Goal: Task Accomplishment & Management: Manage account settings

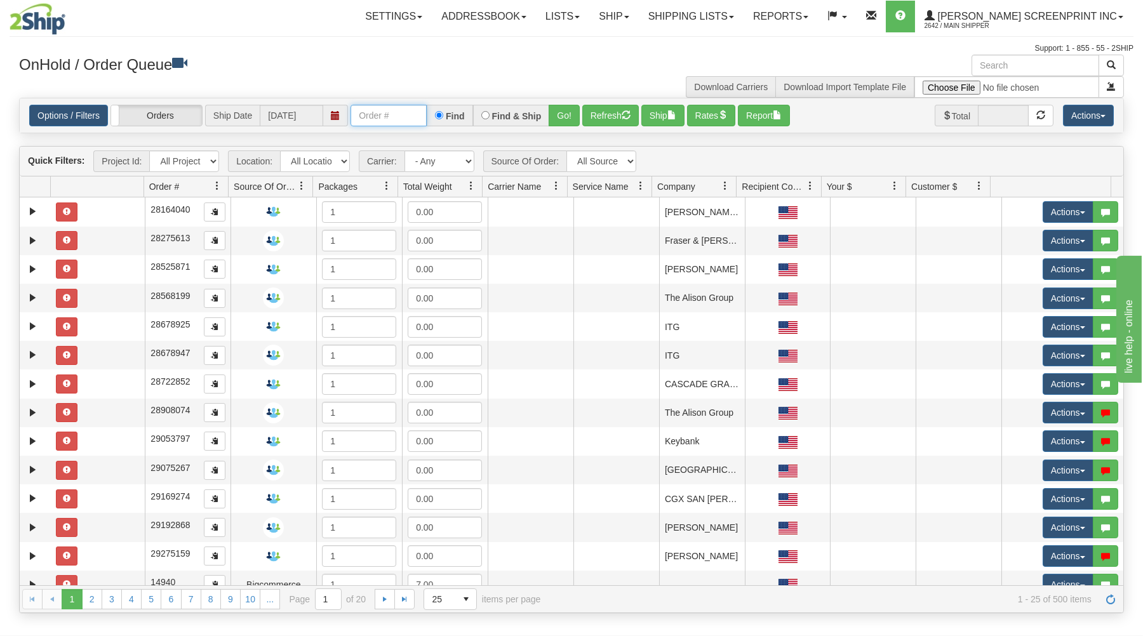
click at [372, 114] on input "text" at bounding box center [389, 116] width 76 height 22
type input "31603523"
click at [560, 115] on button "Go!" at bounding box center [564, 116] width 31 height 22
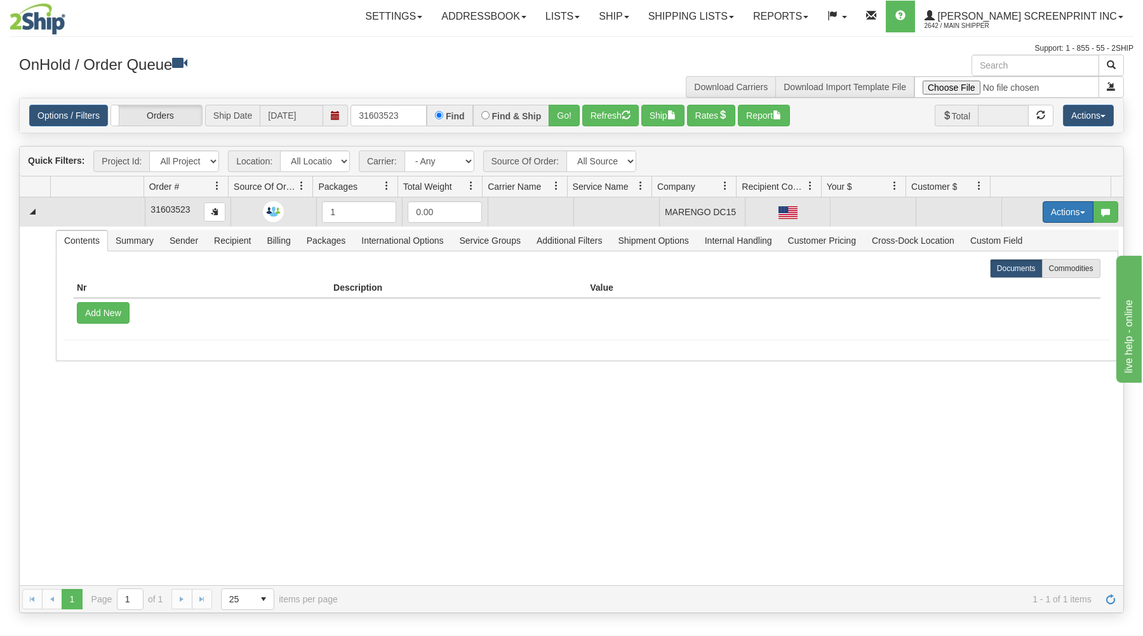
click at [1060, 206] on button "Actions" at bounding box center [1068, 212] width 51 height 22
click at [1018, 237] on span "Open" at bounding box center [1019, 236] width 30 height 10
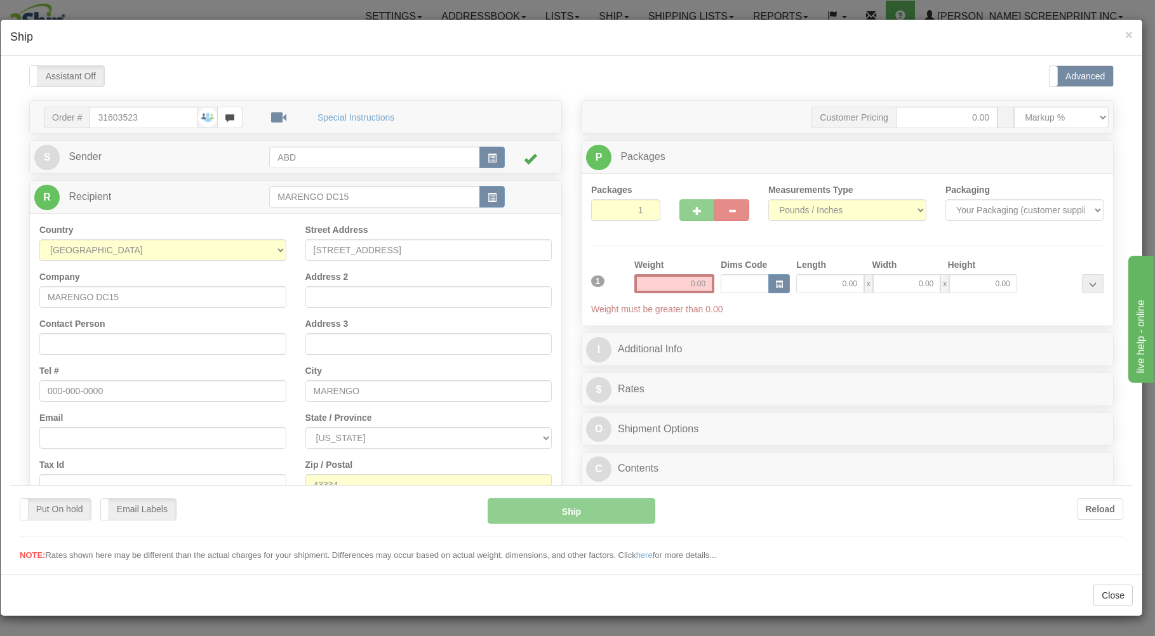
type input "14.70"
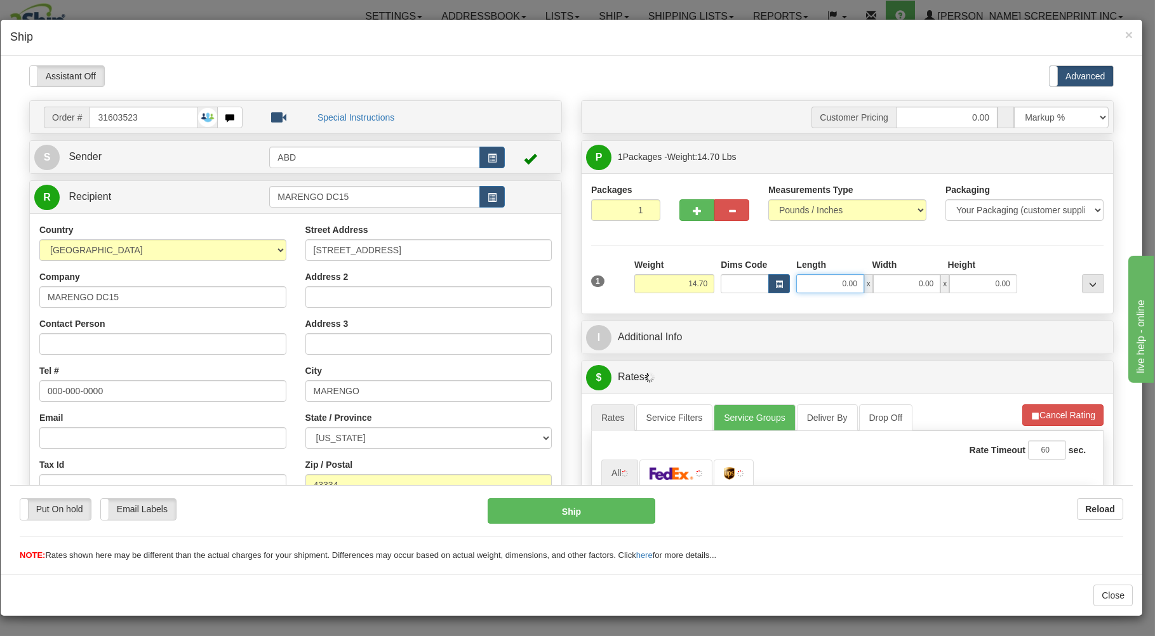
drag, startPoint x: 826, startPoint y: 285, endPoint x: 818, endPoint y: 278, distance: 11.7
click at [827, 285] on input "0.00" at bounding box center [830, 283] width 67 height 19
type input "14.70"
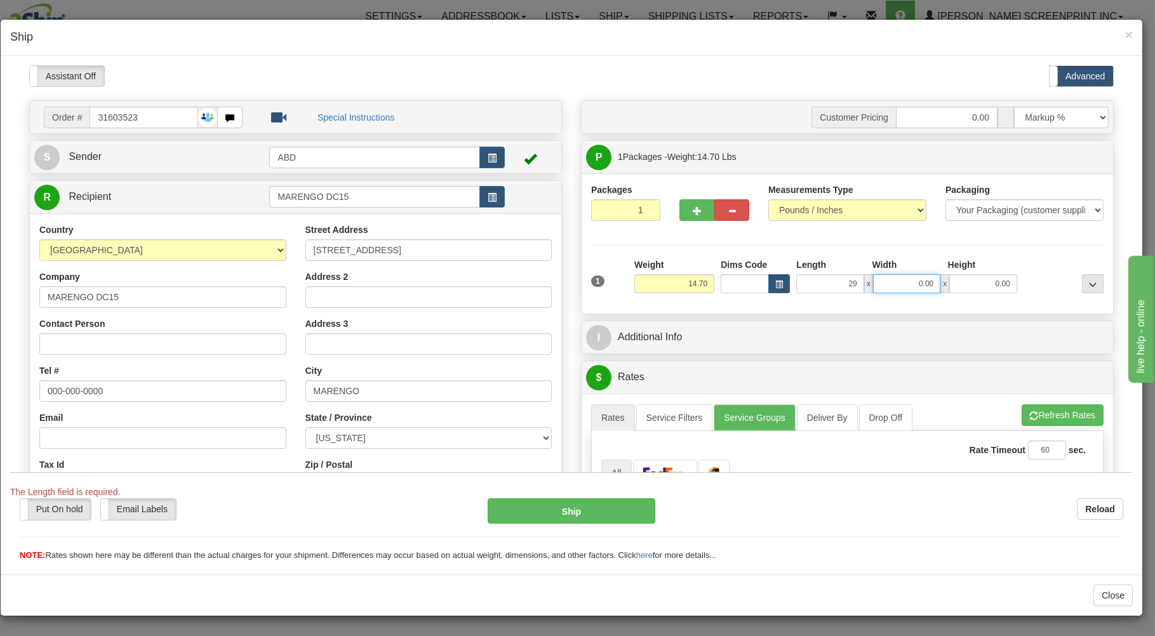
type input "29.00"
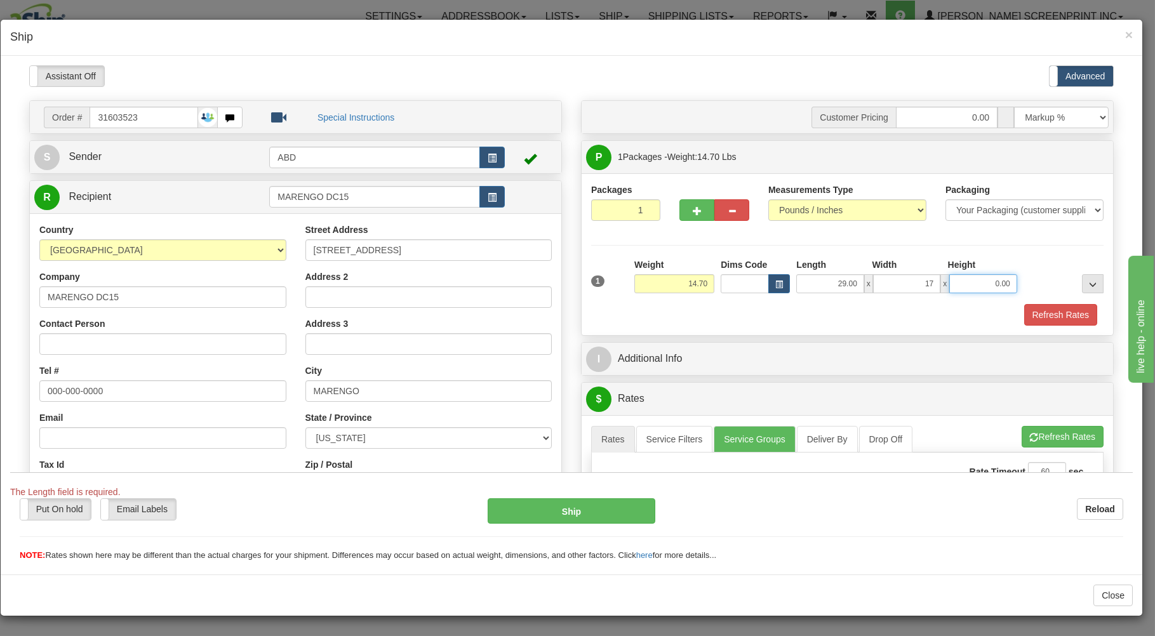
type input "17.00"
type input "4.00"
click at [796, 311] on div "Refresh Rates" at bounding box center [847, 315] width 519 height 22
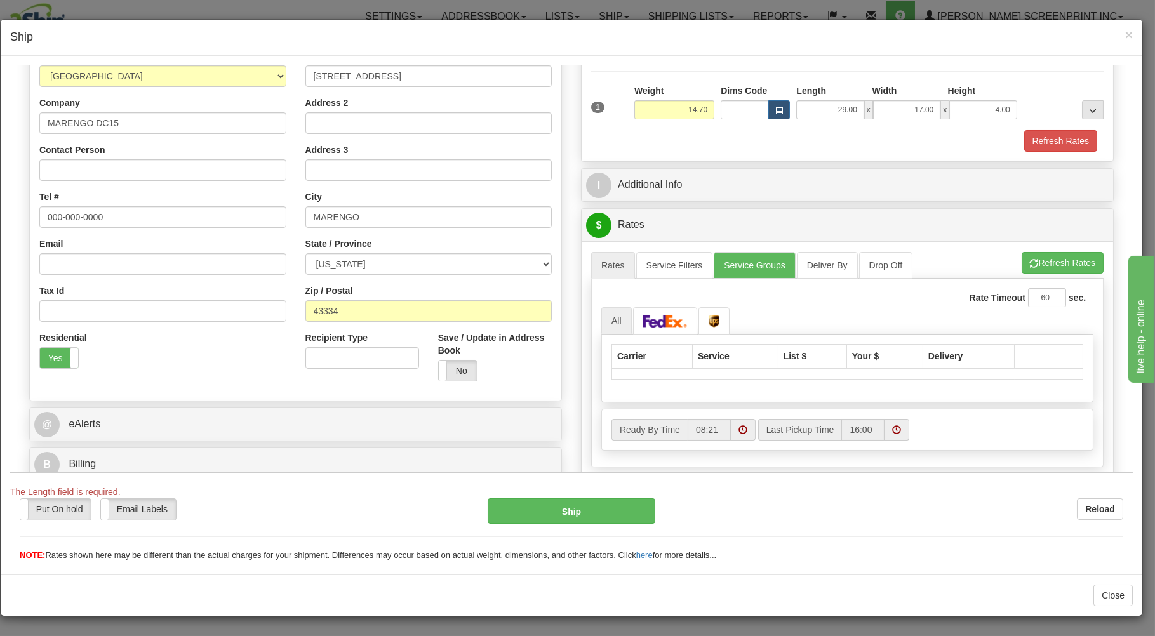
scroll to position [250, 0]
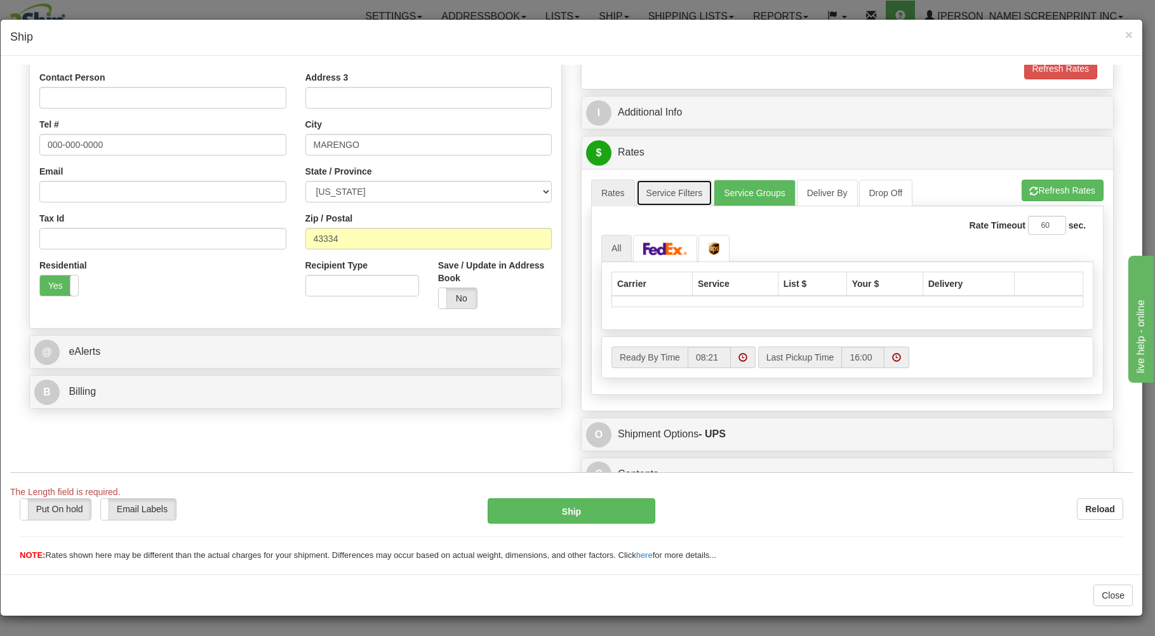
click at [675, 192] on link "Service Filters" at bounding box center [674, 192] width 77 height 27
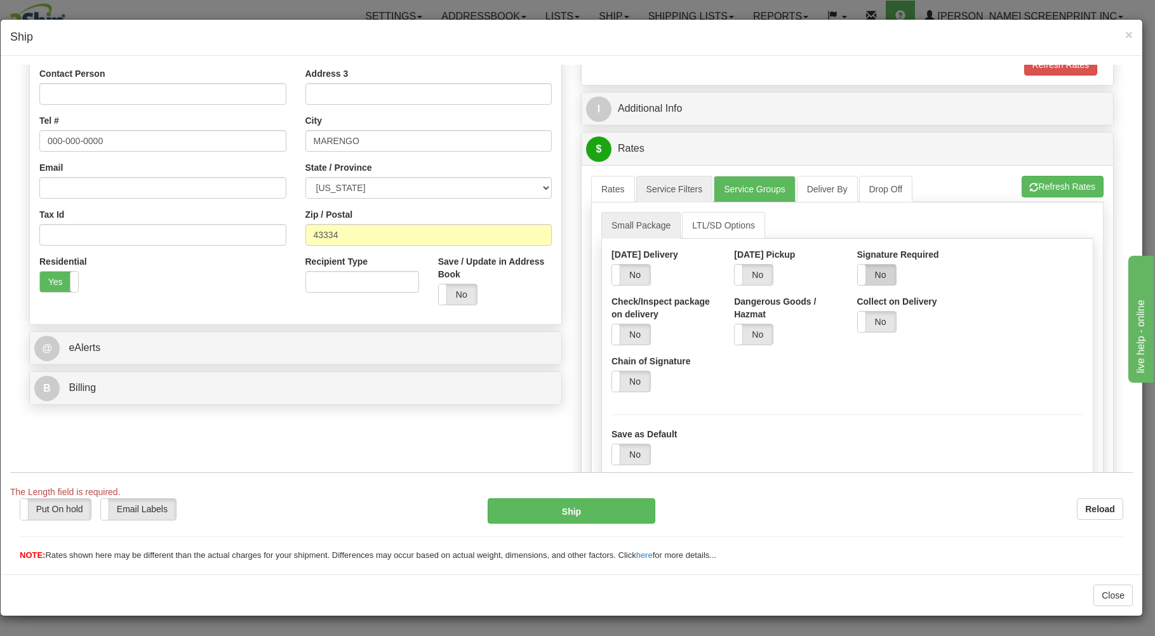
click at [868, 285] on label "No" at bounding box center [877, 274] width 38 height 20
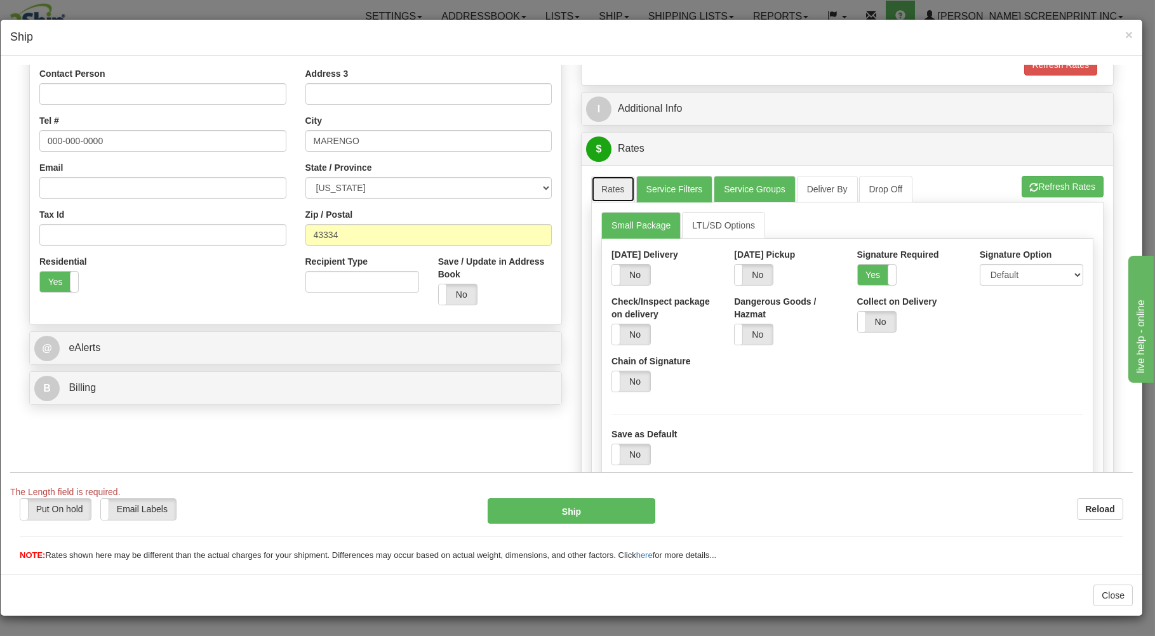
click at [596, 192] on link "Rates" at bounding box center [613, 188] width 44 height 27
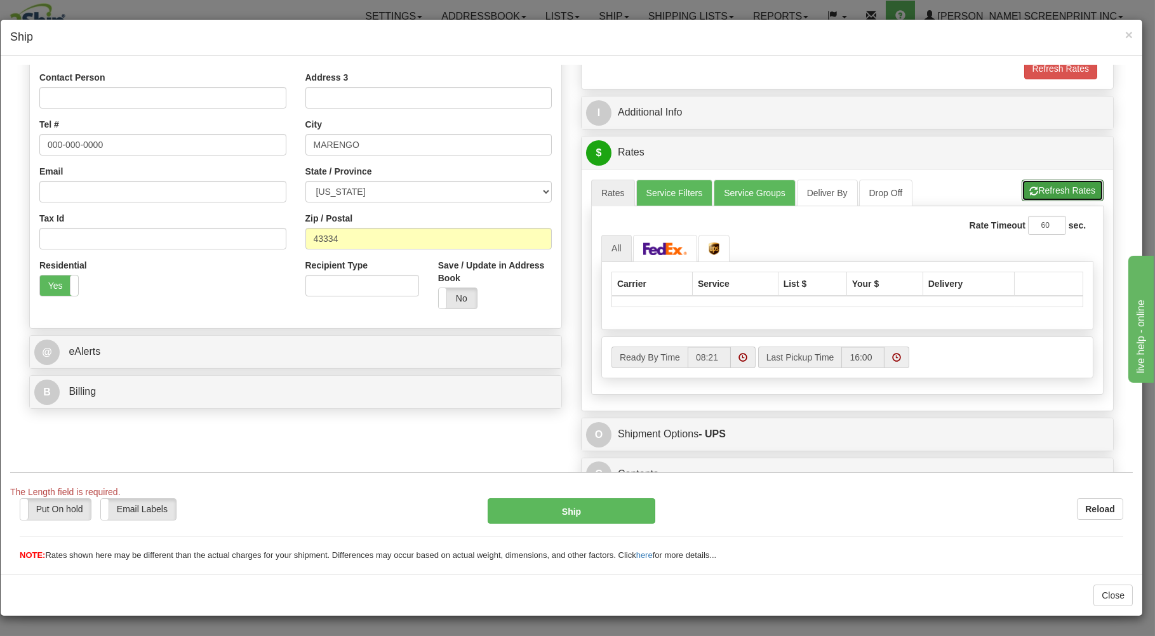
drag, startPoint x: 1034, startPoint y: 187, endPoint x: 1027, endPoint y: 189, distance: 6.5
click at [1034, 187] on button "Refresh Rates" at bounding box center [1063, 190] width 82 height 22
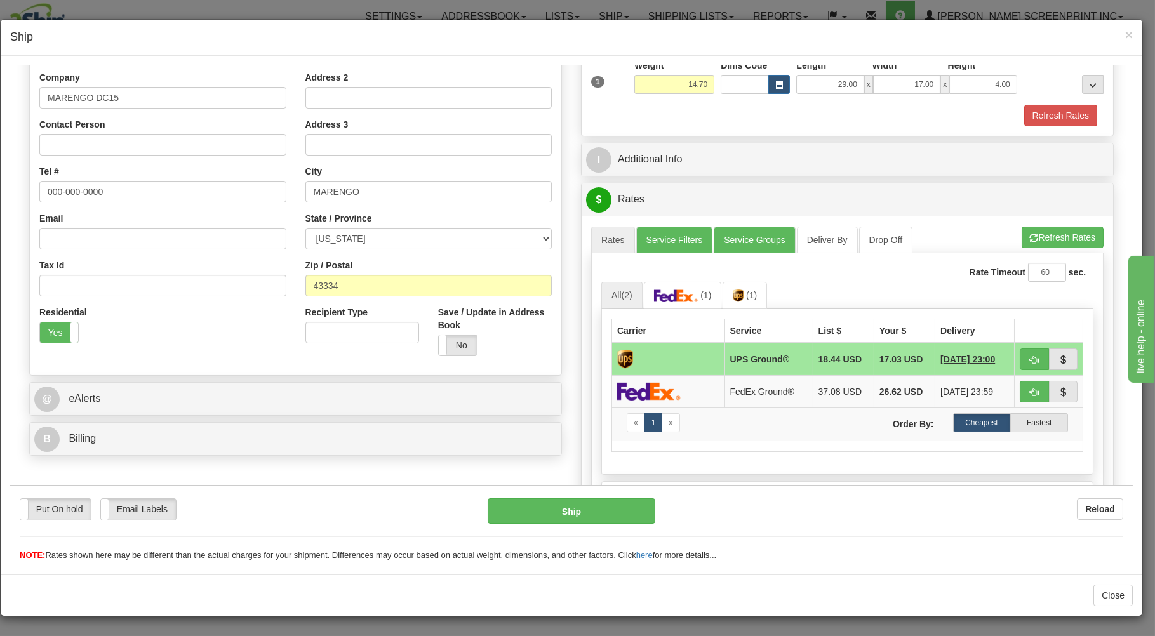
scroll to position [272, 0]
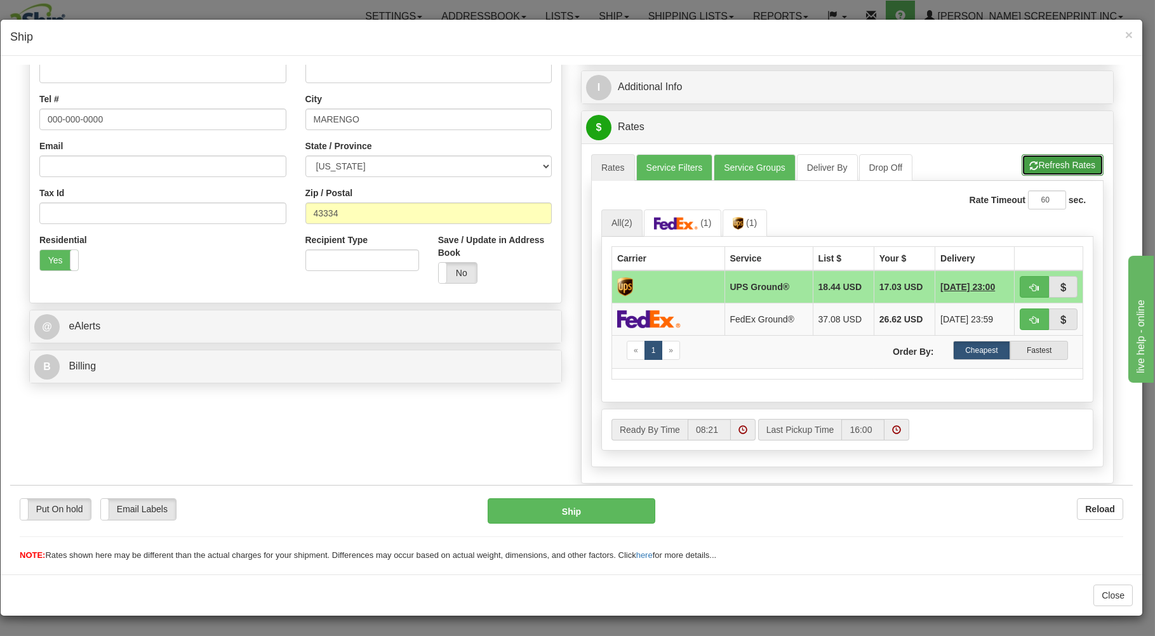
click at [1026, 168] on button "Refresh Rates" at bounding box center [1063, 165] width 82 height 22
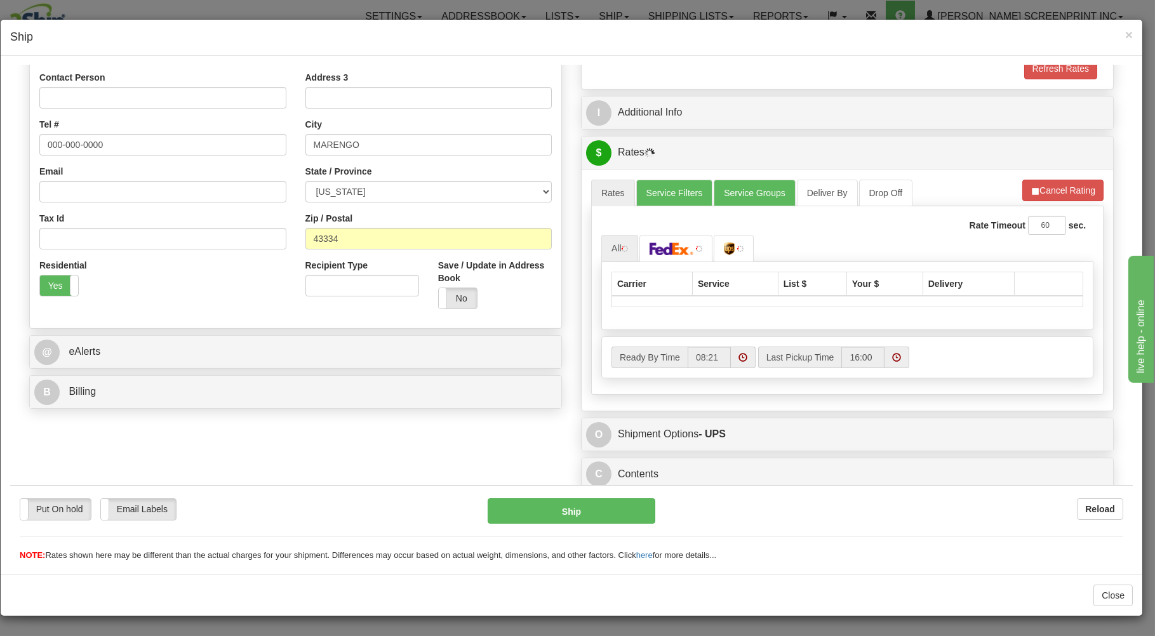
scroll to position [250, 0]
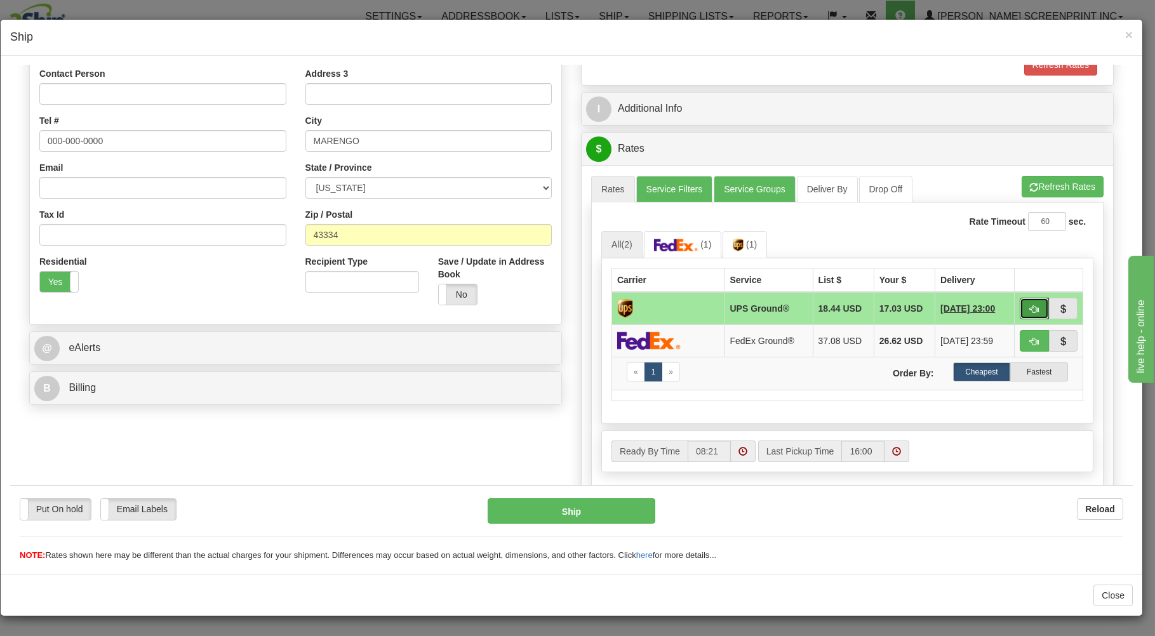
drag, startPoint x: 1023, startPoint y: 309, endPoint x: 978, endPoint y: 314, distance: 45.5
click at [1030, 308] on span "button" at bounding box center [1034, 309] width 9 height 8
type input "03"
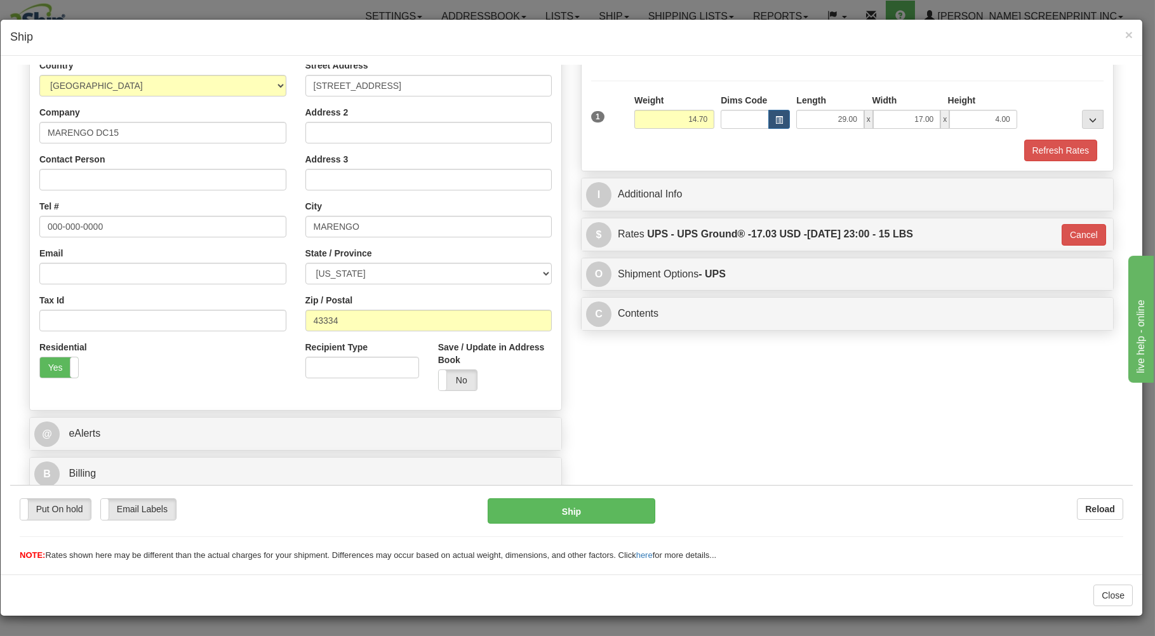
scroll to position [167, 0]
click at [615, 511] on button "Ship" at bounding box center [572, 510] width 168 height 25
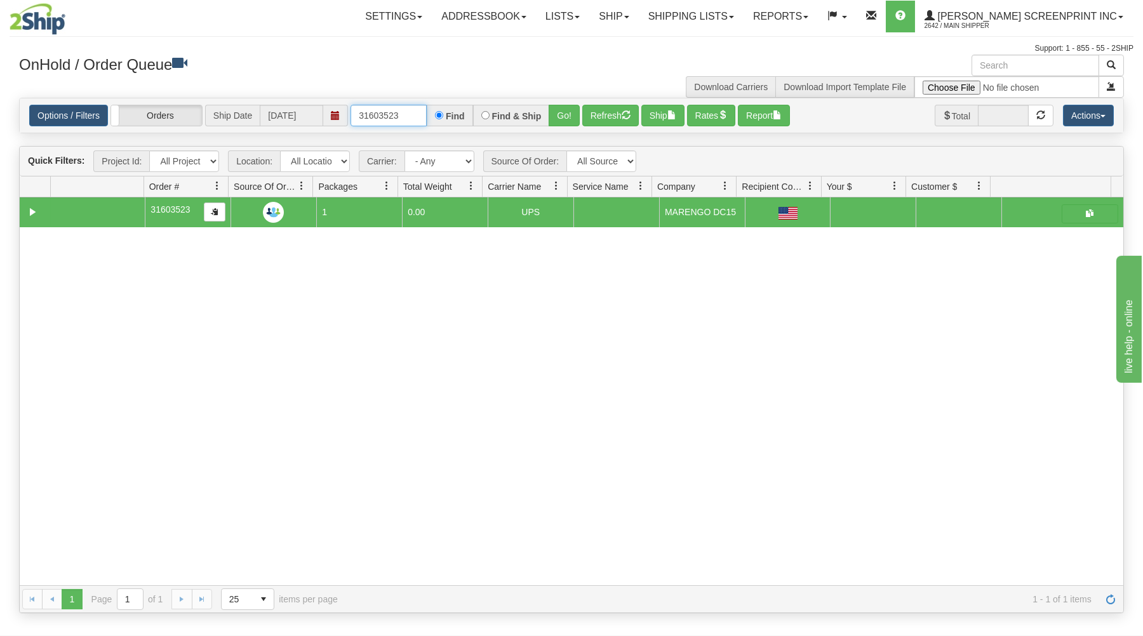
click at [408, 119] on input "31603523" at bounding box center [389, 116] width 76 height 22
type input "3"
click at [391, 83] on div "OnHold / Order Queue Download Carriers Download Import Template File" at bounding box center [572, 76] width 1124 height 43
drag, startPoint x: 391, startPoint y: 83, endPoint x: 391, endPoint y: 97, distance: 13.3
click at [391, 84] on div "OnHold / Order Queue Download Carriers Download Import Template File" at bounding box center [572, 76] width 1124 height 43
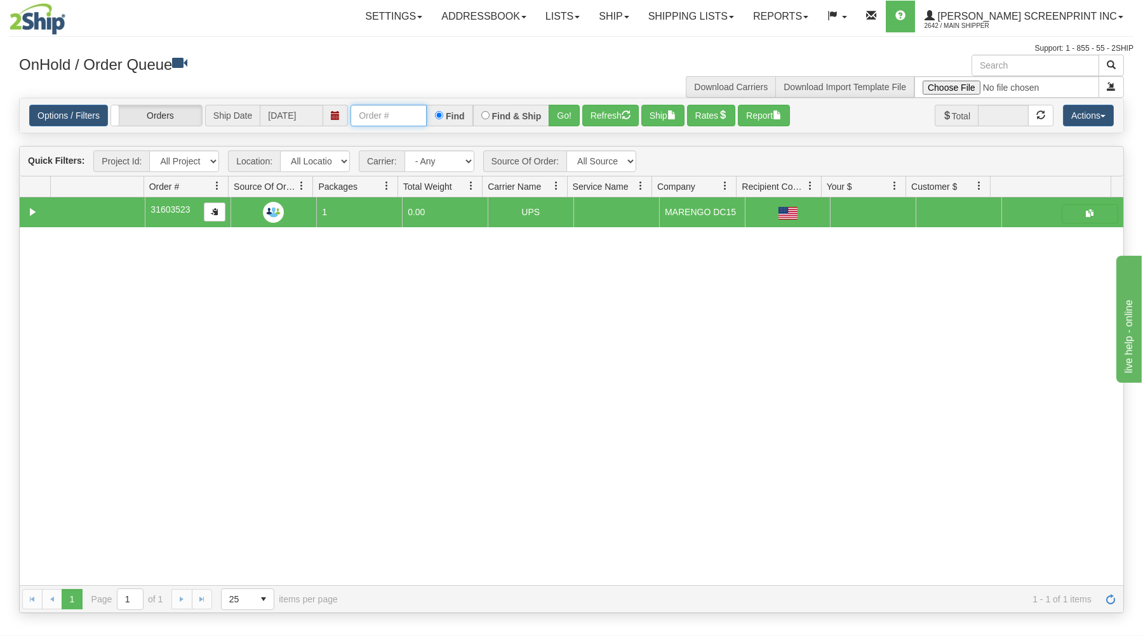
click at [391, 116] on input "text" at bounding box center [389, 116] width 76 height 22
type input "17150"
click at [558, 112] on button "Go!" at bounding box center [564, 116] width 31 height 22
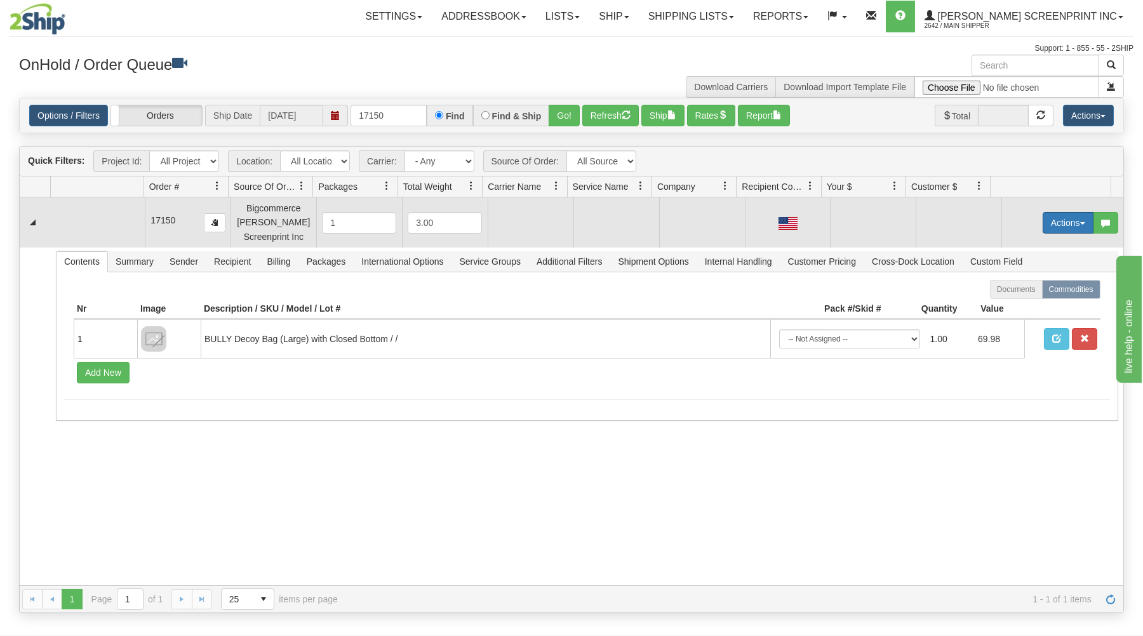
click at [1057, 225] on button "Actions" at bounding box center [1068, 223] width 51 height 22
click at [992, 246] on link "Open" at bounding box center [1043, 247] width 102 height 17
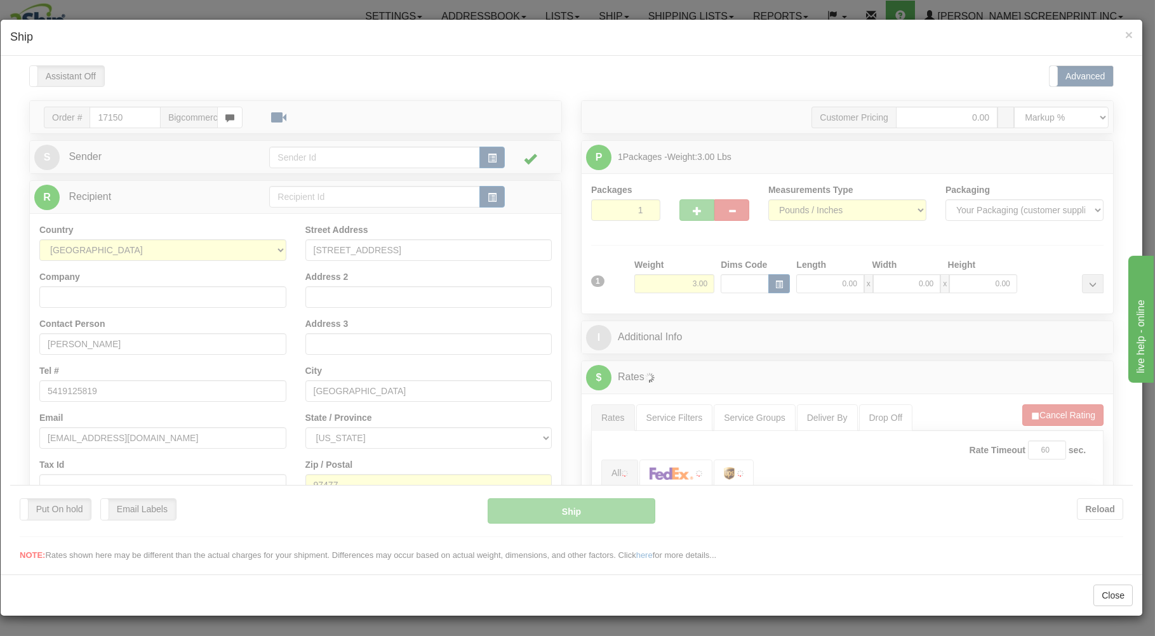
scroll to position [0, 0]
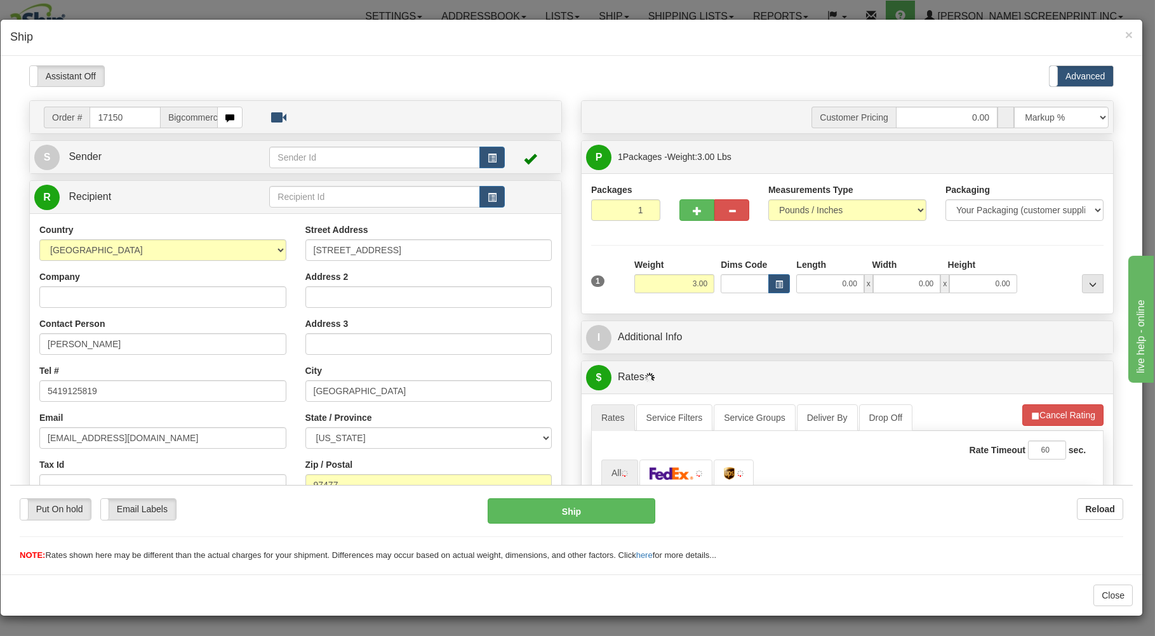
type input "3.50"
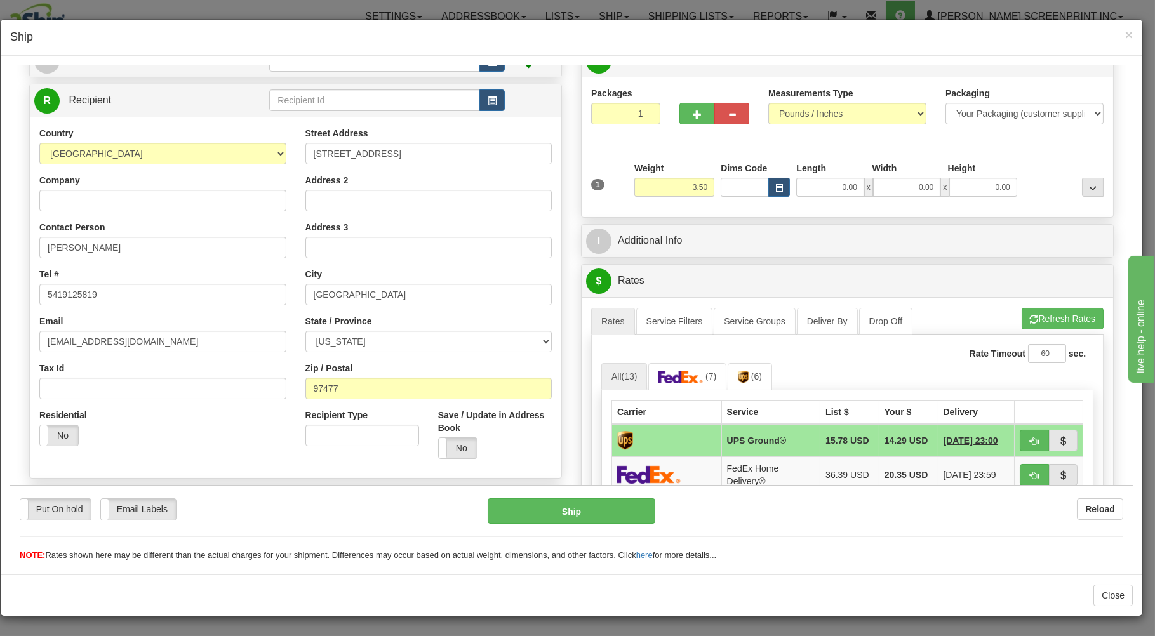
scroll to position [136, 0]
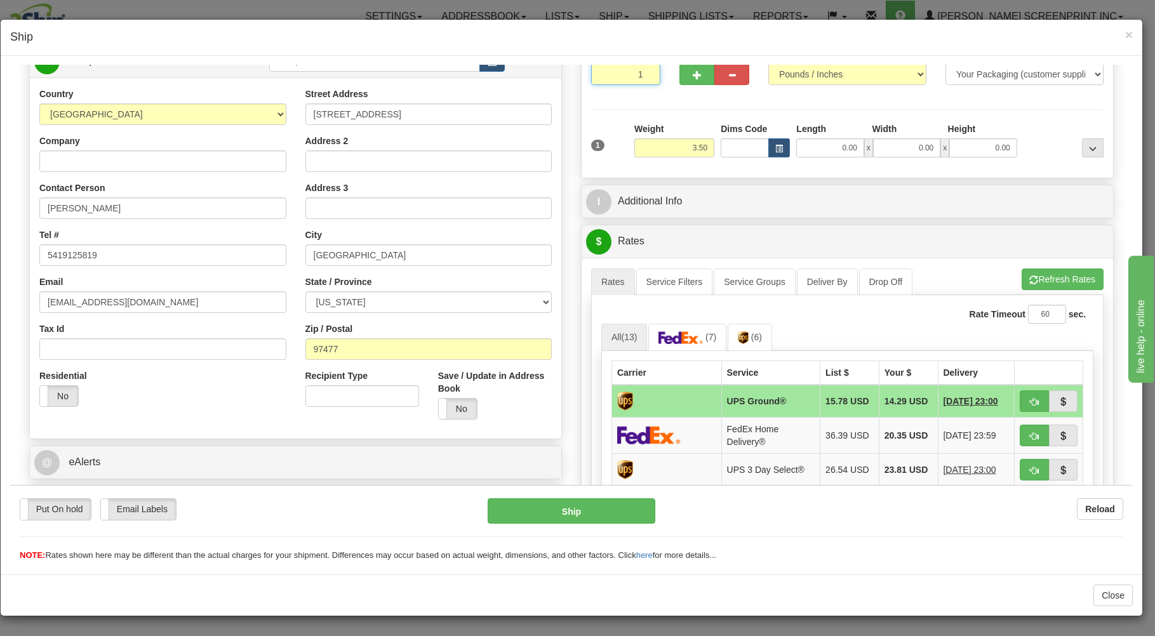
click at [608, 78] on input "1" at bounding box center [625, 74] width 69 height 22
drag, startPoint x: 663, startPoint y: 147, endPoint x: 670, endPoint y: 154, distance: 9.9
click at [669, 153] on input "3.50" at bounding box center [675, 147] width 80 height 19
click at [807, 146] on input "0.00" at bounding box center [830, 147] width 67 height 19
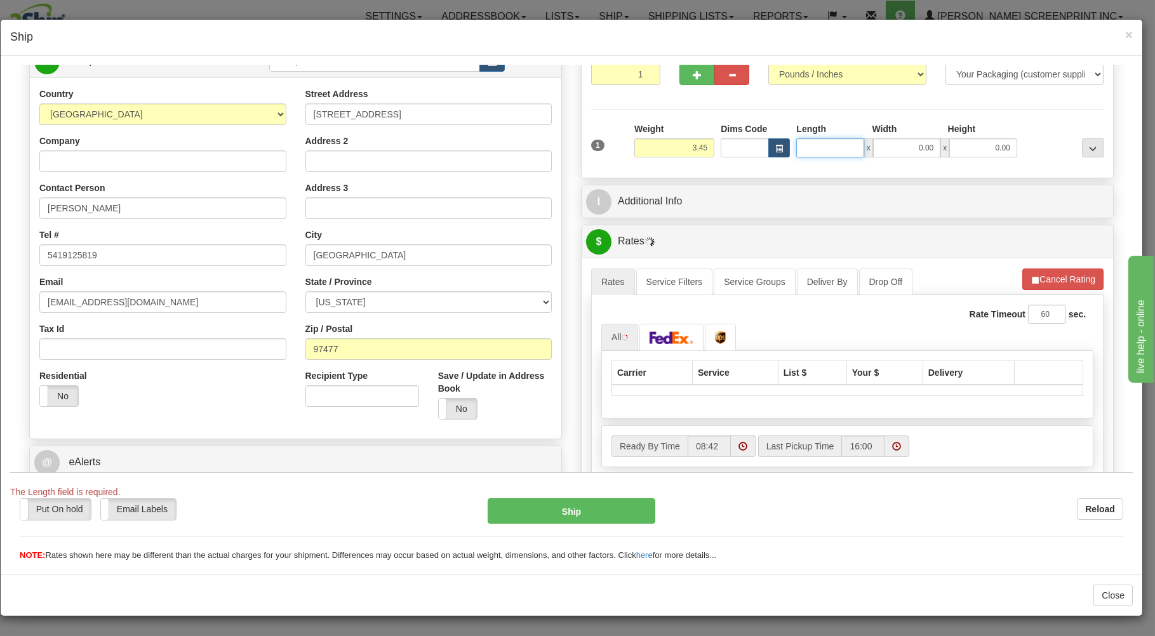
type input "3.50"
type input "17.00"
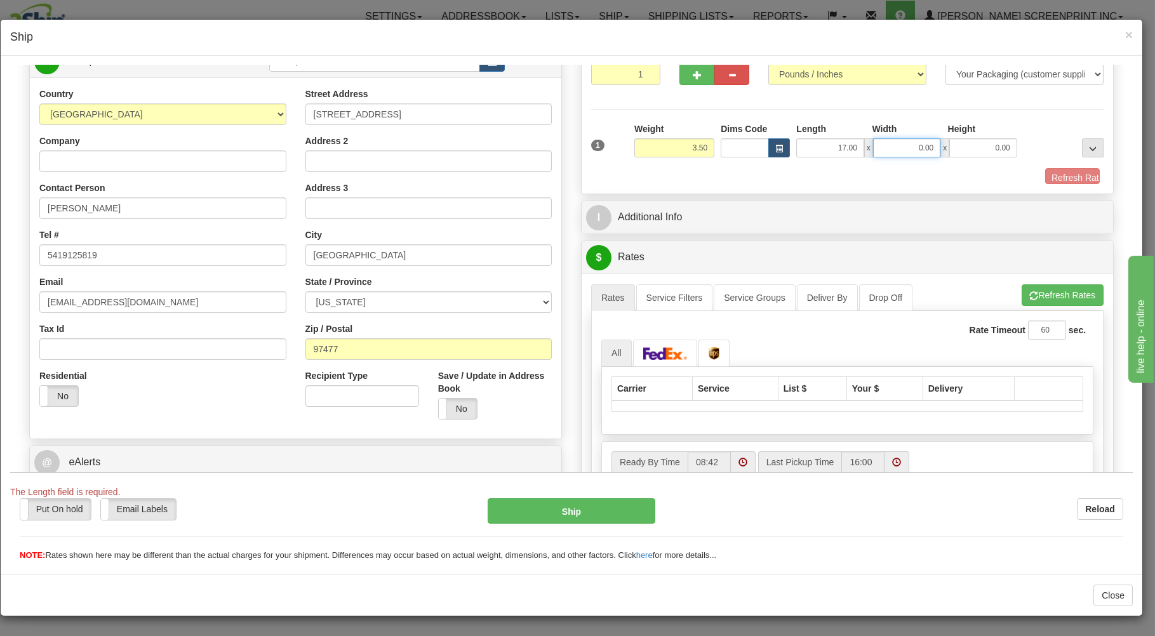
click at [899, 144] on input "0.00" at bounding box center [906, 147] width 67 height 19
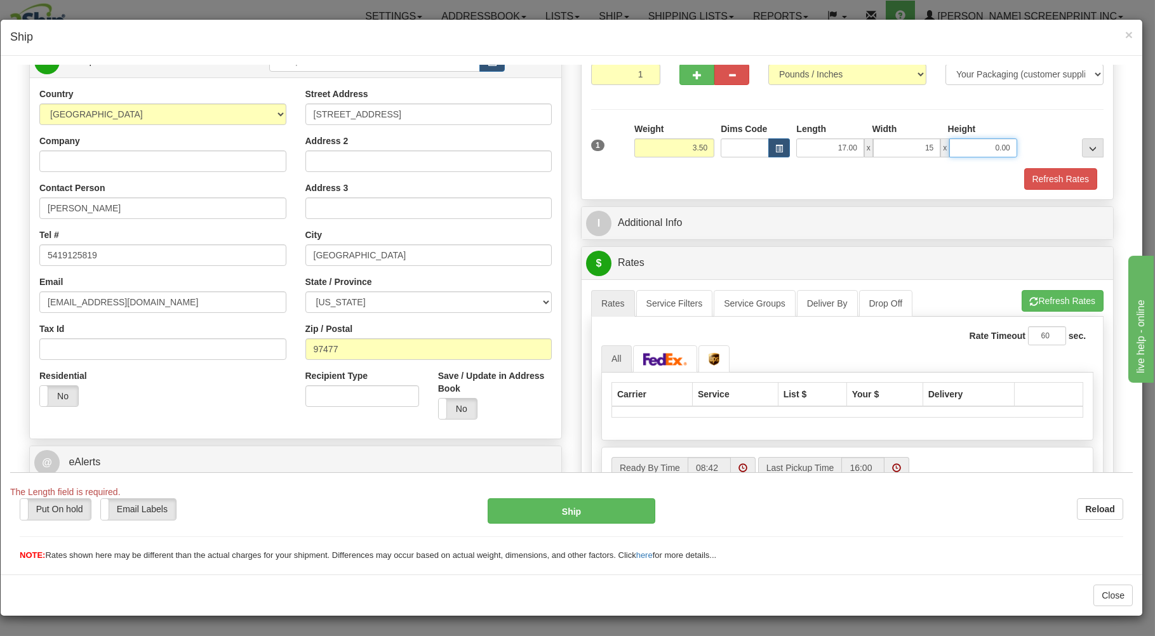
type input "15.00"
click at [955, 145] on input "0.00" at bounding box center [983, 147] width 67 height 19
type input "3.00"
click at [1041, 178] on button "Refresh Rates" at bounding box center [1061, 179] width 73 height 22
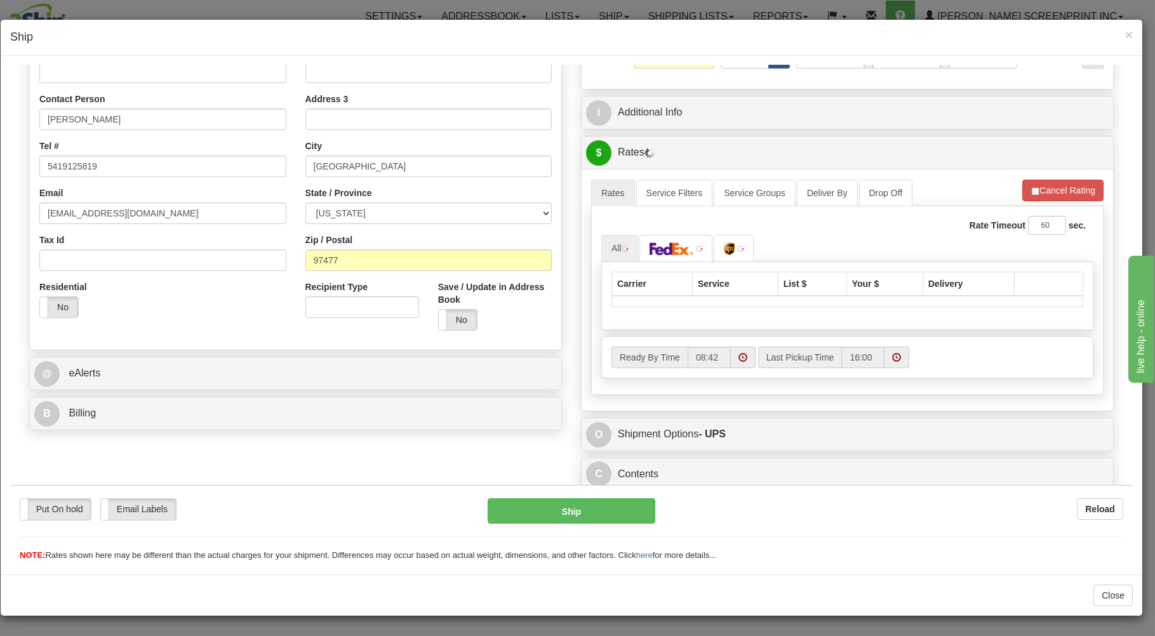
scroll to position [229, 0]
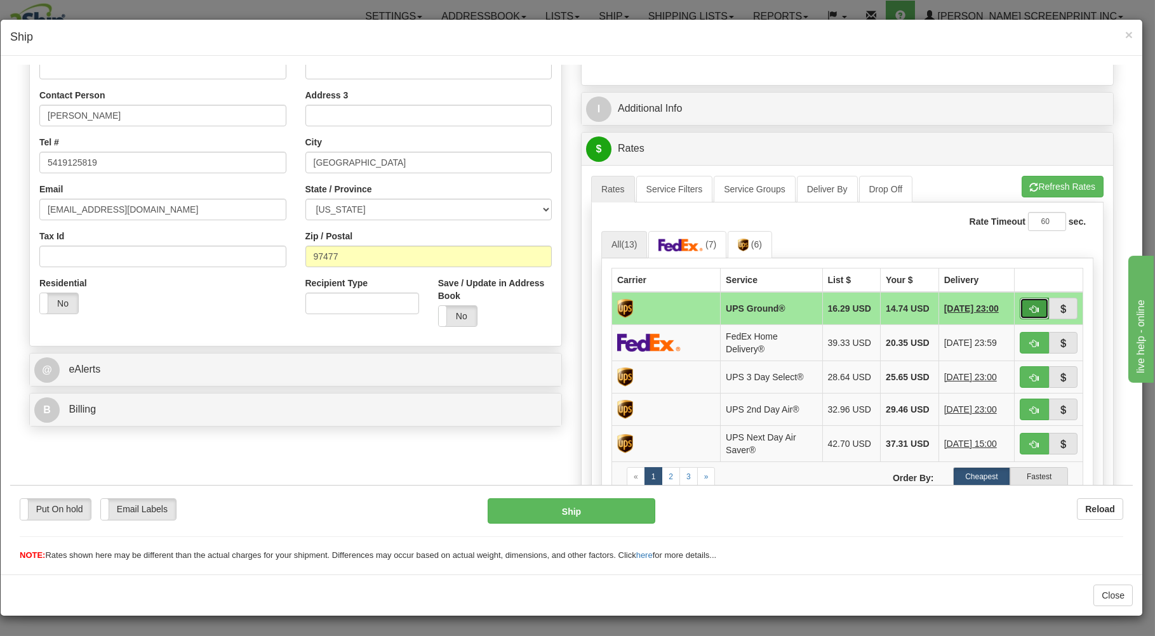
click at [1030, 309] on span "button" at bounding box center [1034, 309] width 9 height 8
type input "03"
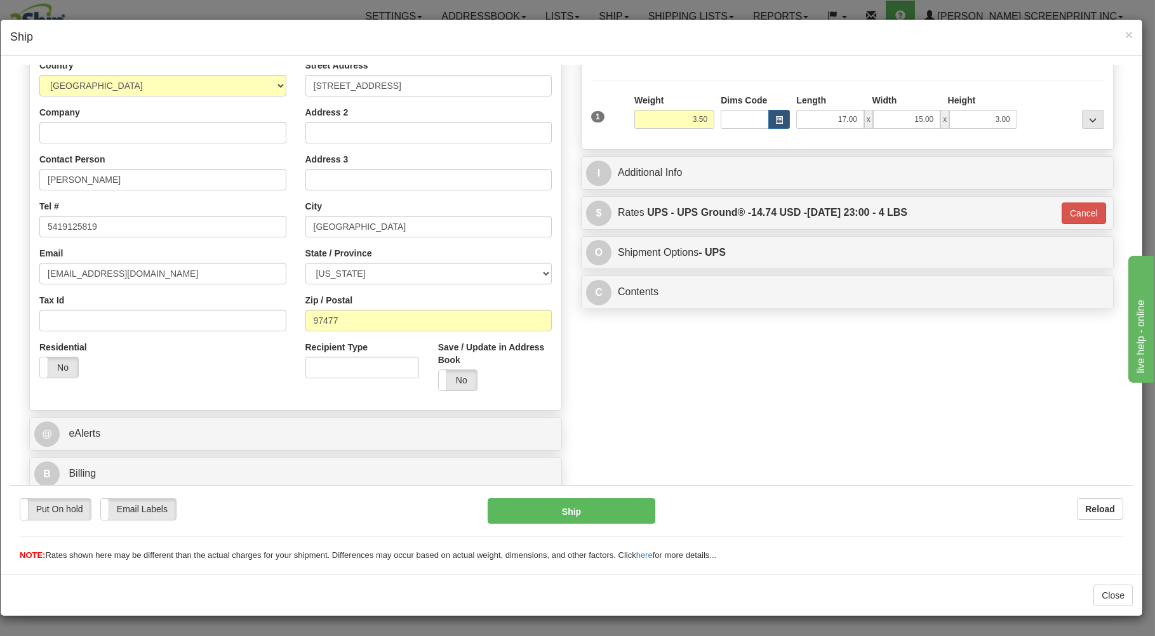
scroll to position [167, 0]
click at [634, 511] on button "Ship" at bounding box center [572, 510] width 168 height 25
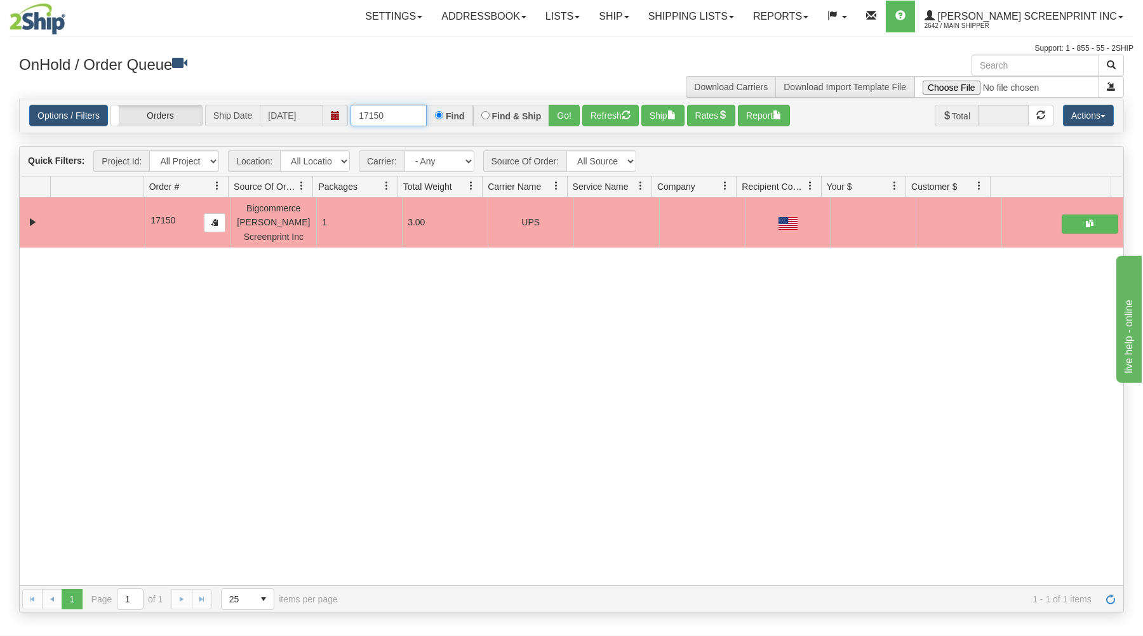
drag, startPoint x: 391, startPoint y: 118, endPoint x: 391, endPoint y: 111, distance: 7.0
click at [393, 114] on input "17150" at bounding box center [389, 116] width 76 height 22
type input "1"
click at [327, 83] on div "OnHold / Order Queue Download Carriers Download Import Template File" at bounding box center [572, 76] width 1124 height 43
click at [373, 118] on input "text" at bounding box center [389, 116] width 76 height 22
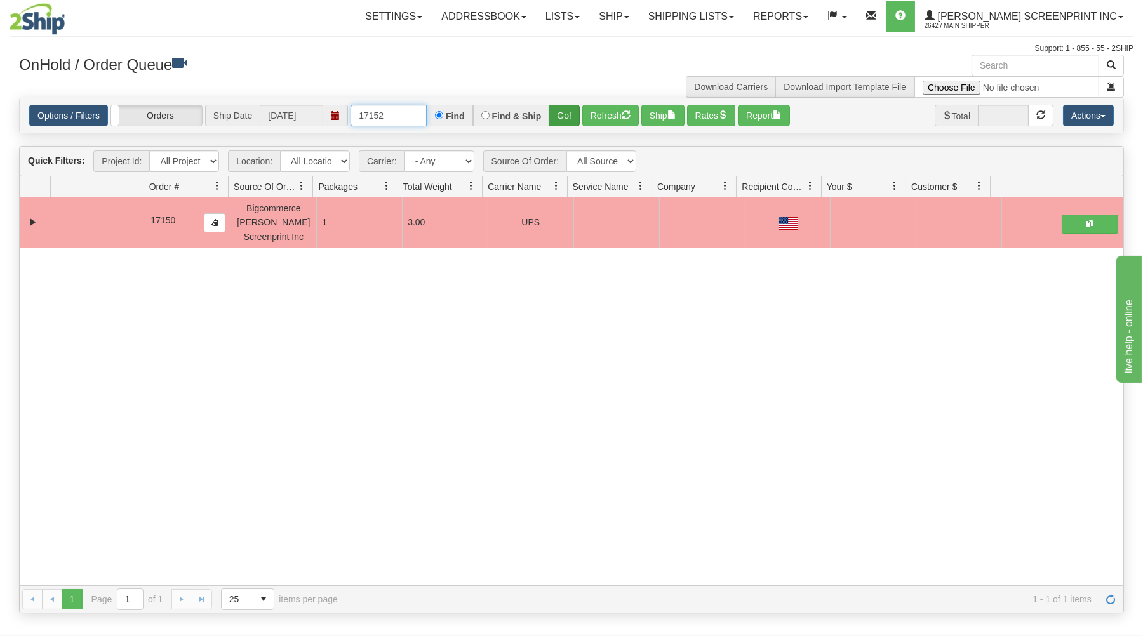
type input "17152"
click at [576, 112] on button "Go!" at bounding box center [564, 116] width 31 height 22
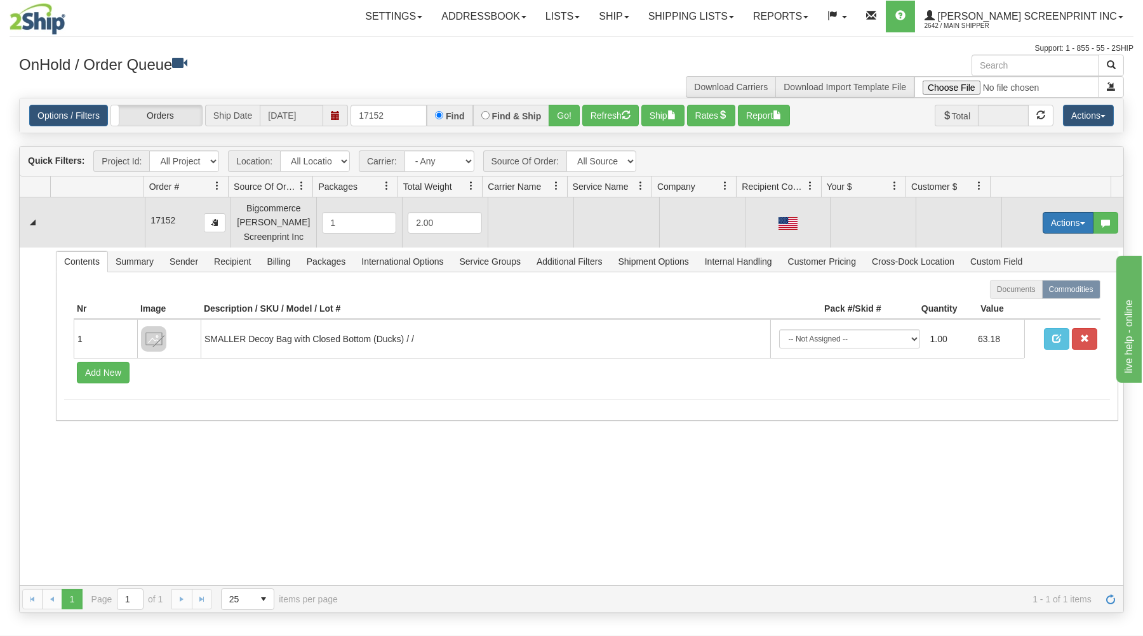
click at [1043, 220] on button "Actions" at bounding box center [1068, 223] width 51 height 22
click at [1004, 249] on span at bounding box center [1008, 246] width 9 height 9
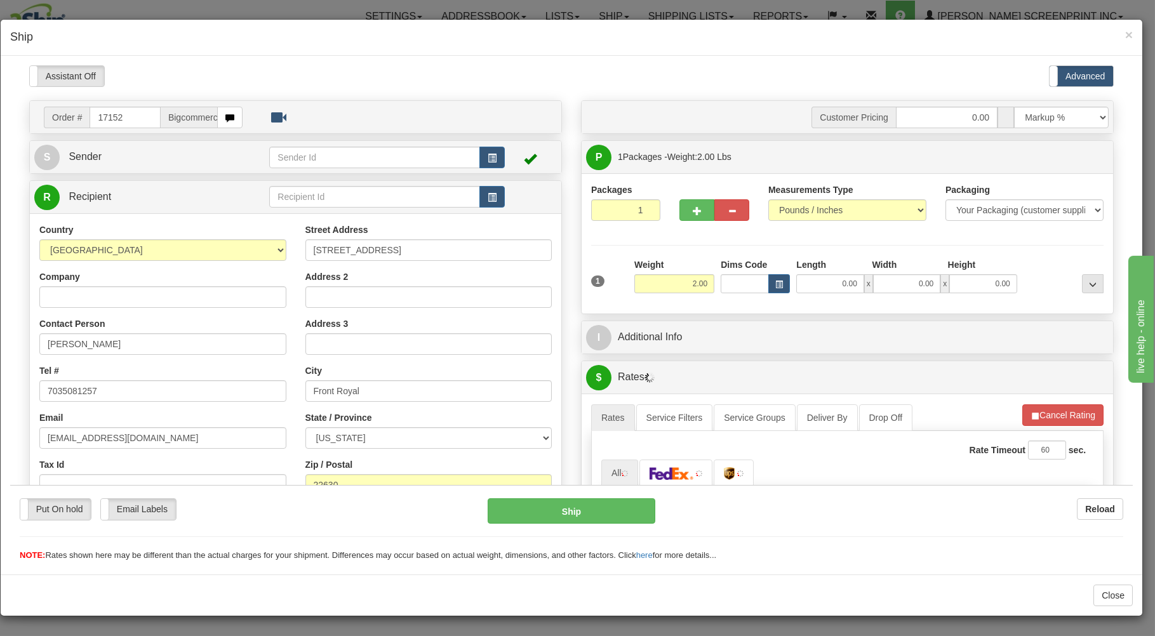
scroll to position [0, 0]
type input "2.70"
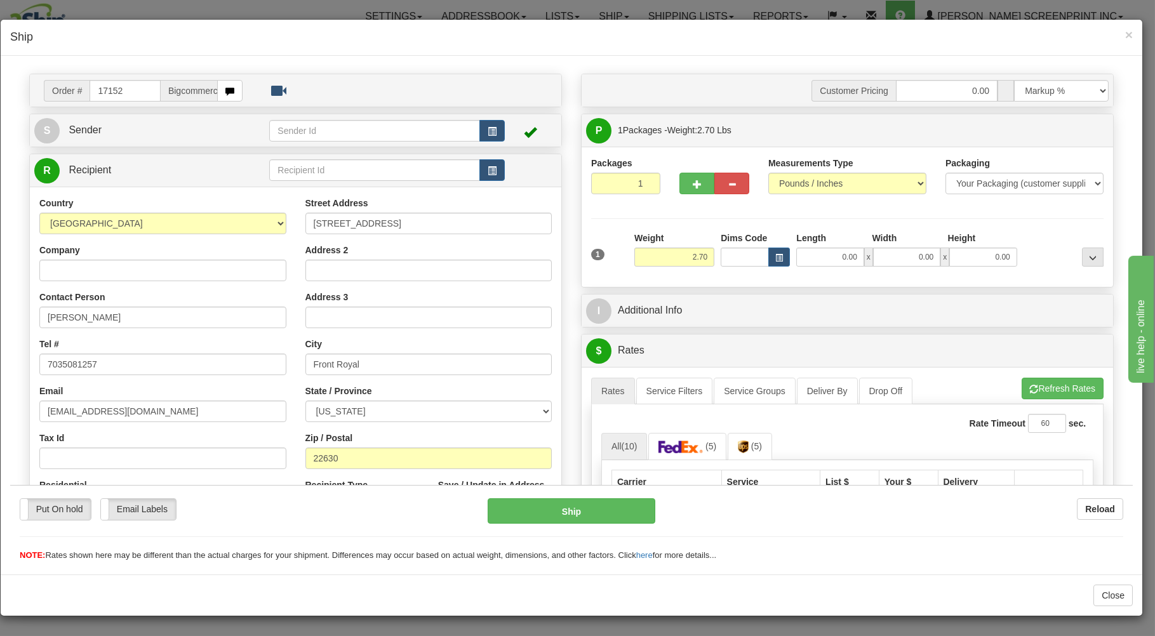
scroll to position [68, 0]
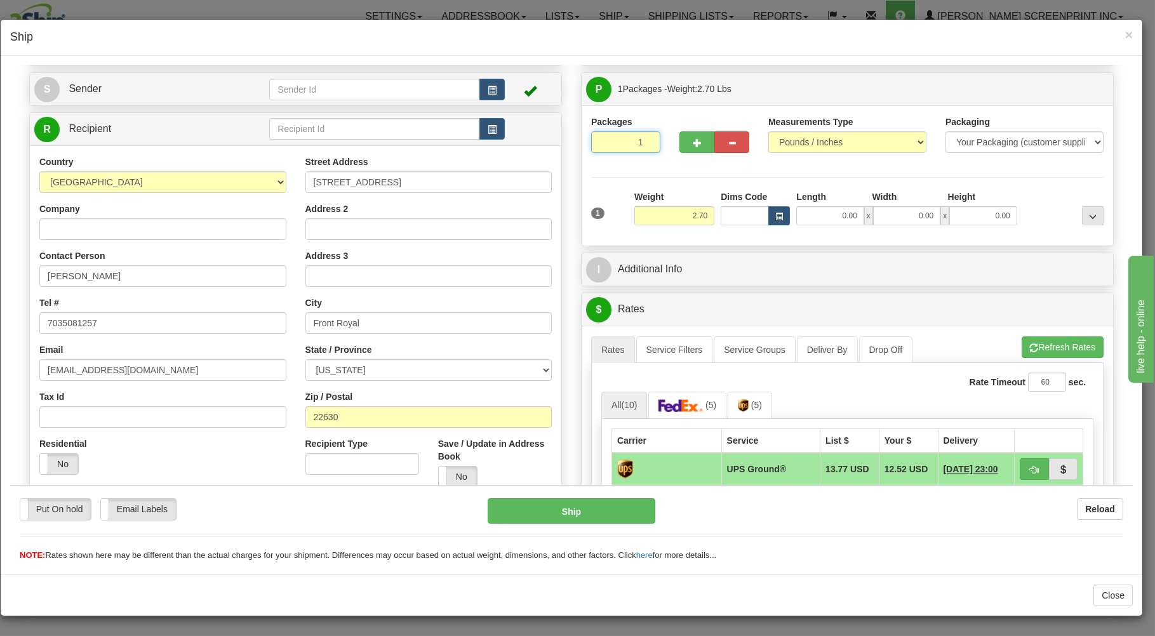
click at [628, 149] on input "1" at bounding box center [625, 142] width 69 height 22
click at [675, 213] on input "2.70" at bounding box center [675, 215] width 80 height 19
click at [822, 219] on input "0.00" at bounding box center [830, 215] width 67 height 19
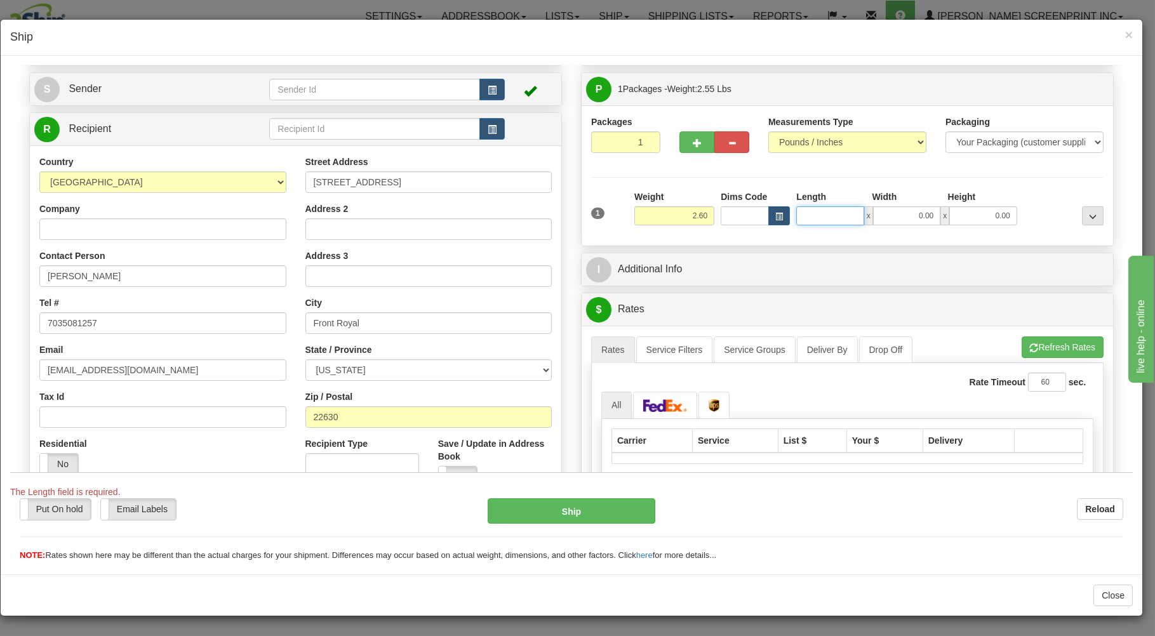
type input "2.70"
type input "17.00"
click at [908, 212] on input "0.00" at bounding box center [906, 215] width 67 height 19
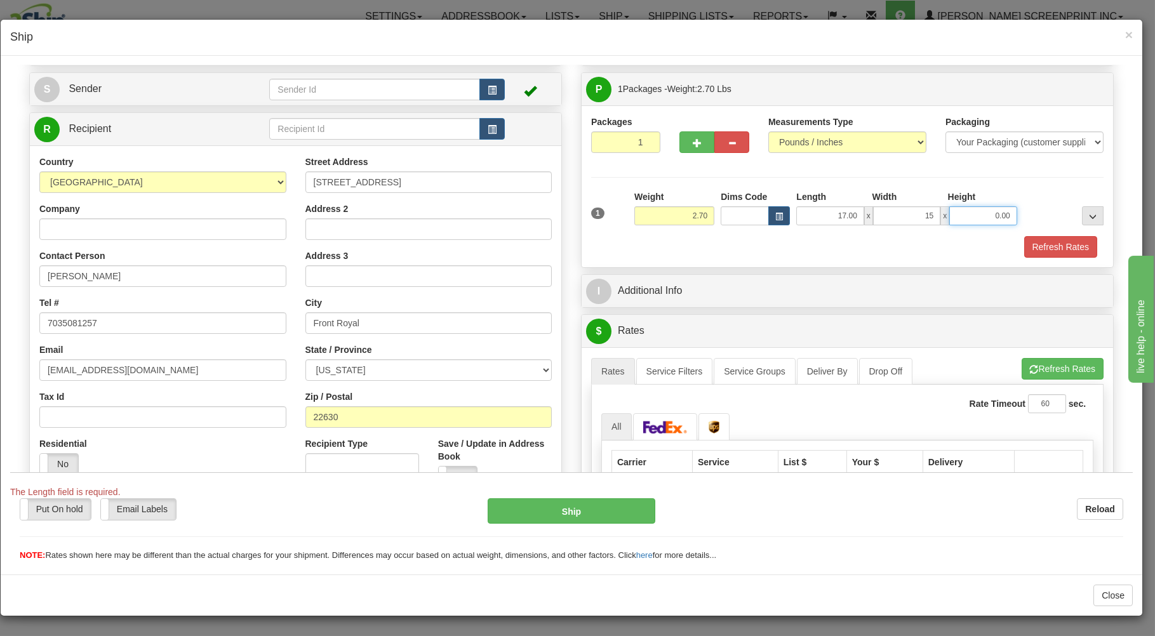
type input "15.00"
click at [950, 212] on input "0.00" at bounding box center [983, 215] width 67 height 19
type input "3.00"
click at [1027, 246] on button "Refresh Rates" at bounding box center [1061, 247] width 73 height 22
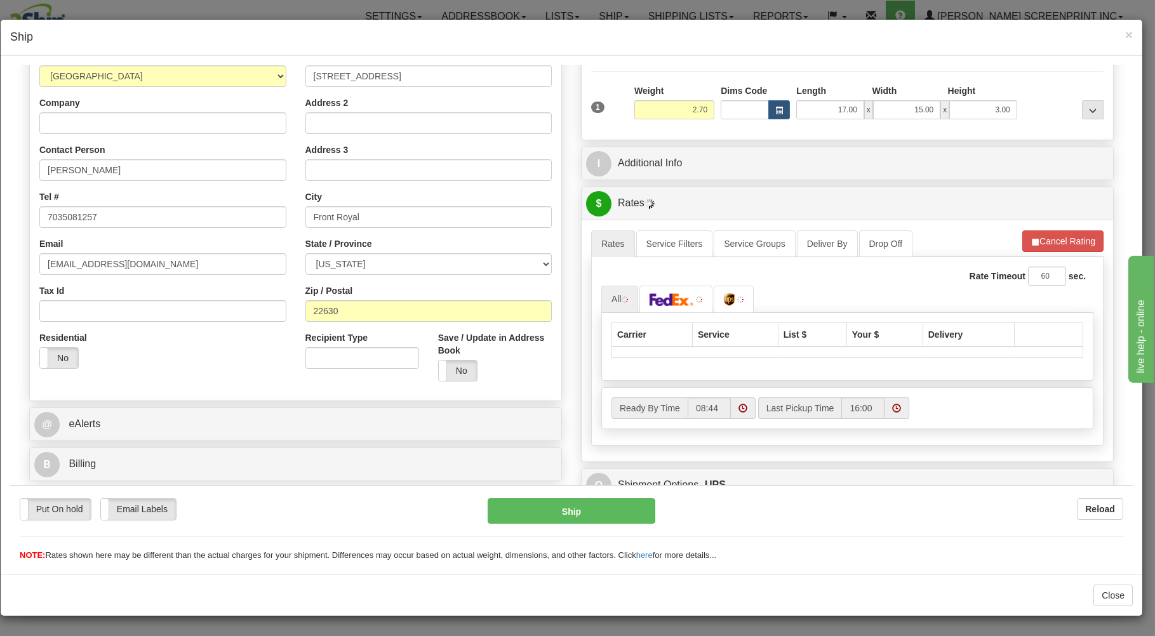
scroll to position [204, 0]
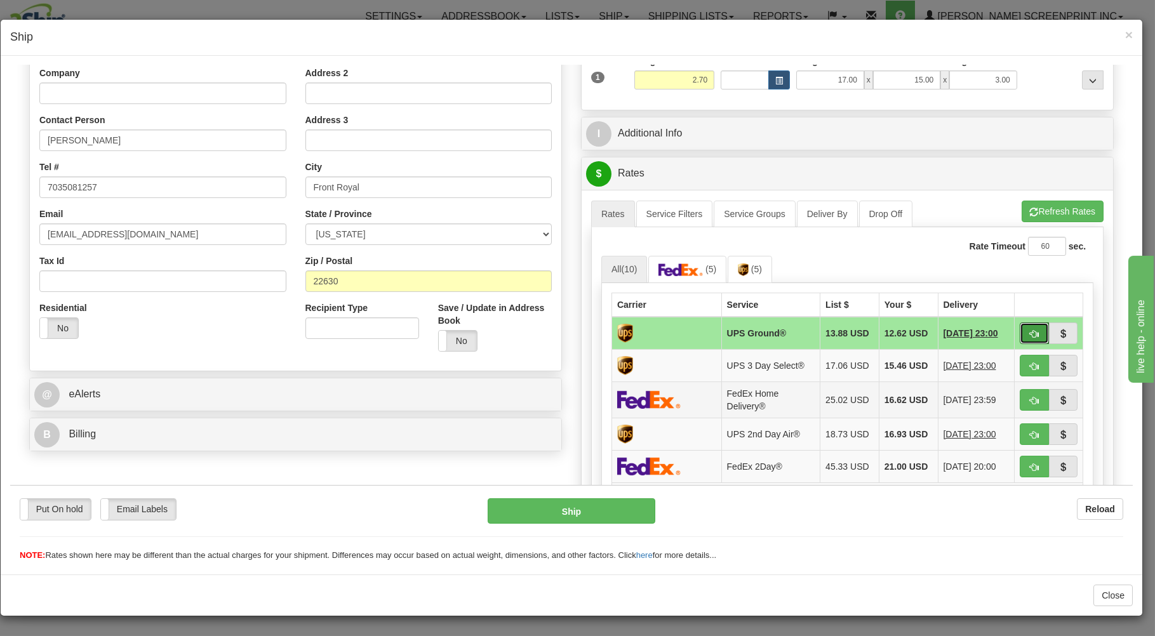
drag, startPoint x: 1018, startPoint y: 334, endPoint x: 889, endPoint y: 413, distance: 151.1
click at [1000, 344] on tr "UPS Ground® 13.88 USD 12.62 USD 09/15/2025 23:00" at bounding box center [847, 332] width 471 height 33
click at [1030, 331] on span "button" at bounding box center [1034, 334] width 9 height 8
type input "03"
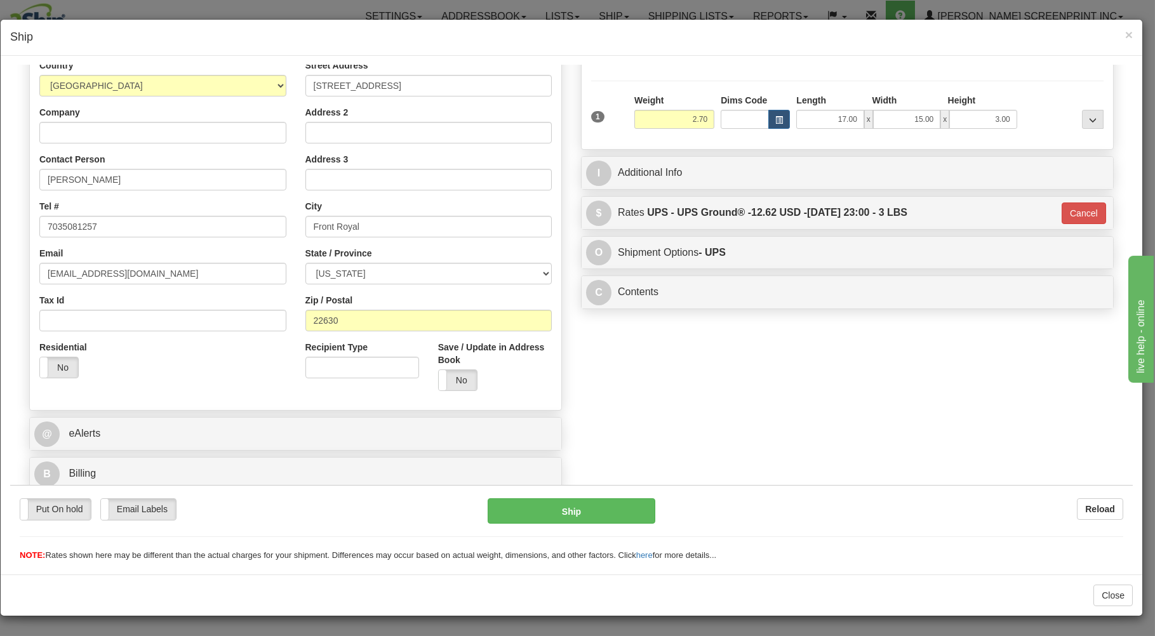
scroll to position [167, 0]
click at [629, 510] on button "Ship" at bounding box center [572, 510] width 168 height 25
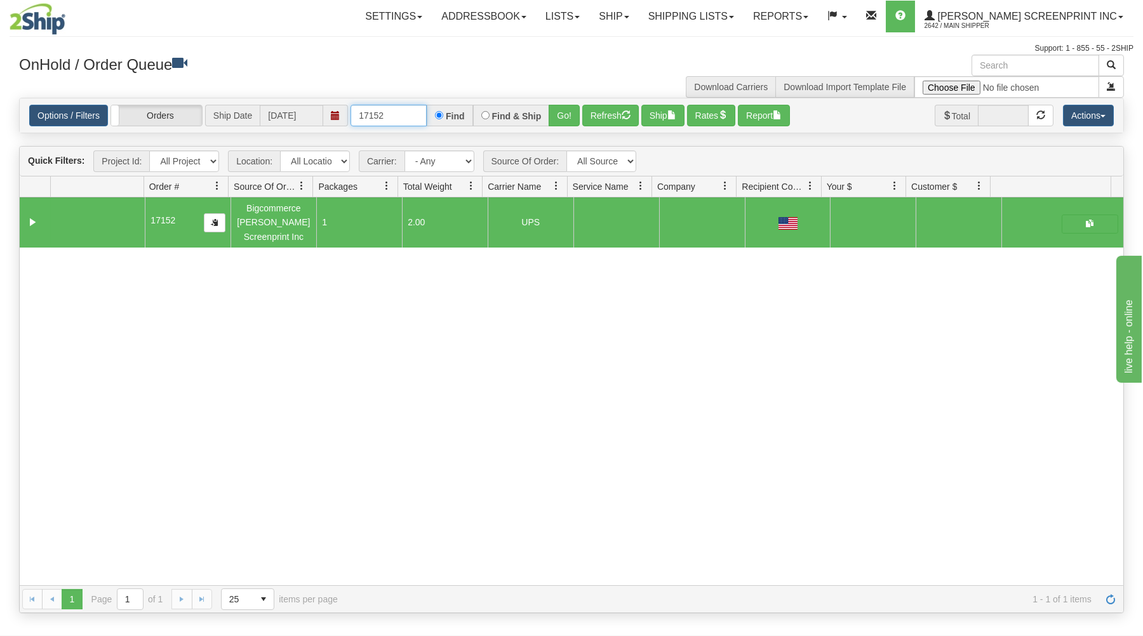
click at [414, 114] on input "17152" at bounding box center [389, 116] width 76 height 22
type input "1"
click at [377, 71] on h3 "OnHold / Order Queue" at bounding box center [290, 64] width 543 height 18
click at [378, 114] on input "text" at bounding box center [389, 116] width 76 height 22
type input "17154"
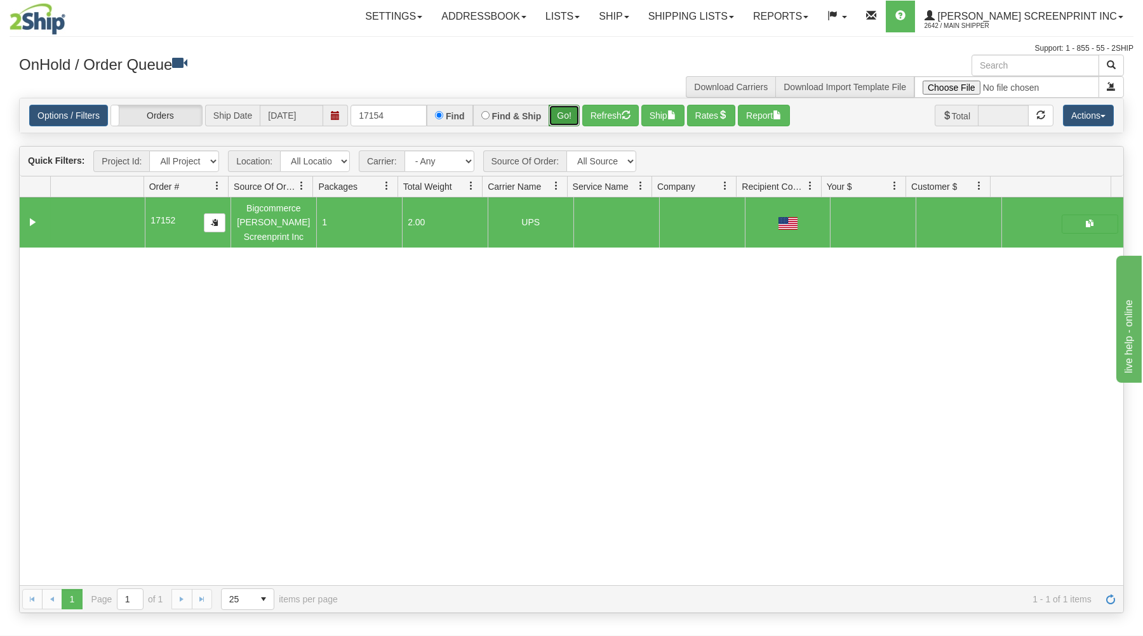
click at [563, 116] on button "Go!" at bounding box center [564, 116] width 31 height 22
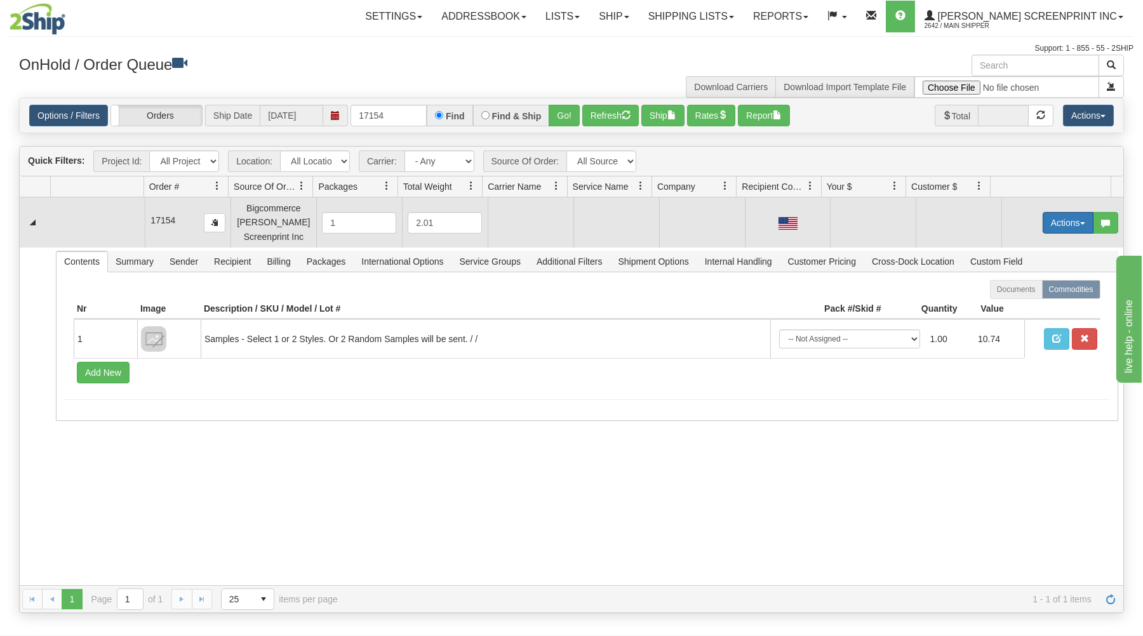
click at [1043, 215] on button "Actions" at bounding box center [1068, 223] width 51 height 22
click at [1004, 247] on span at bounding box center [1008, 246] width 9 height 9
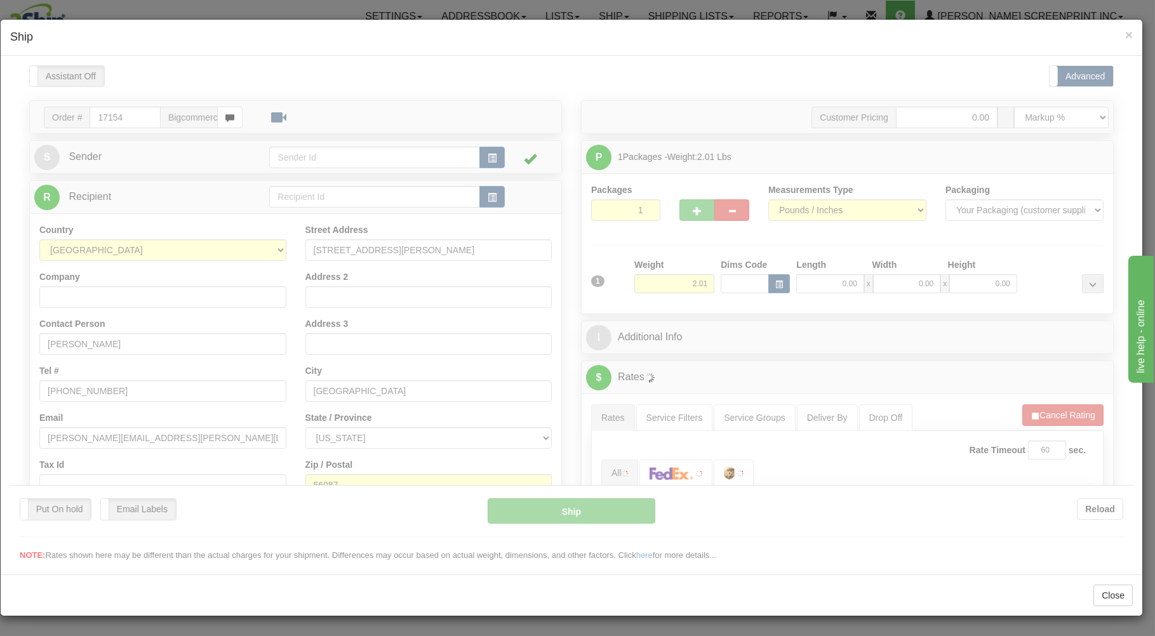
scroll to position [0, 0]
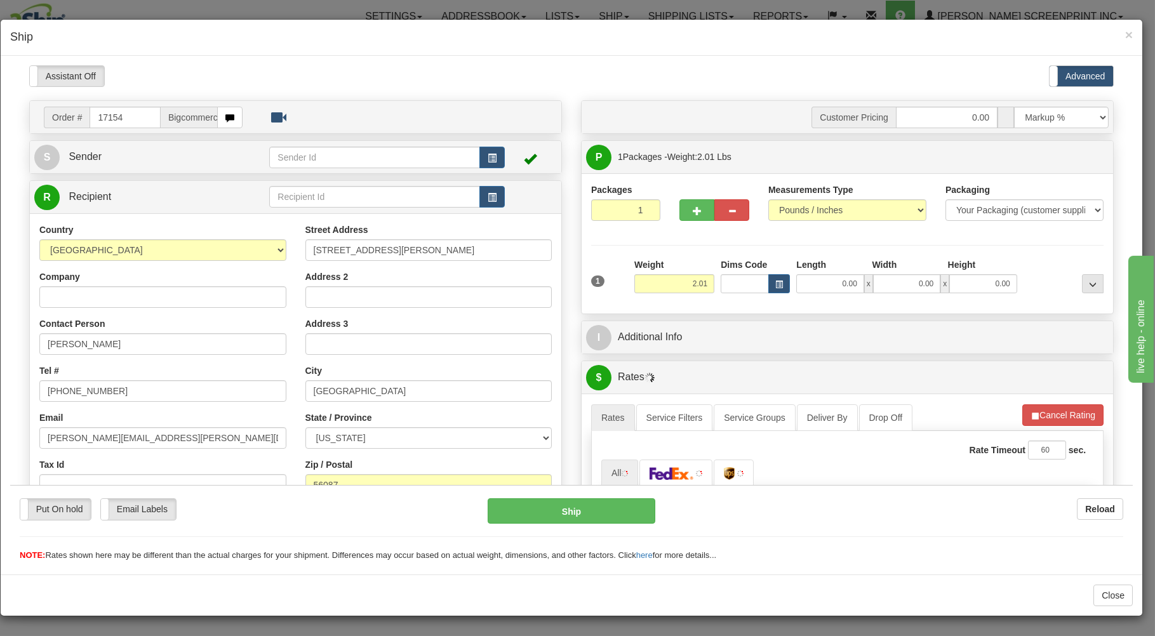
type input "1.45"
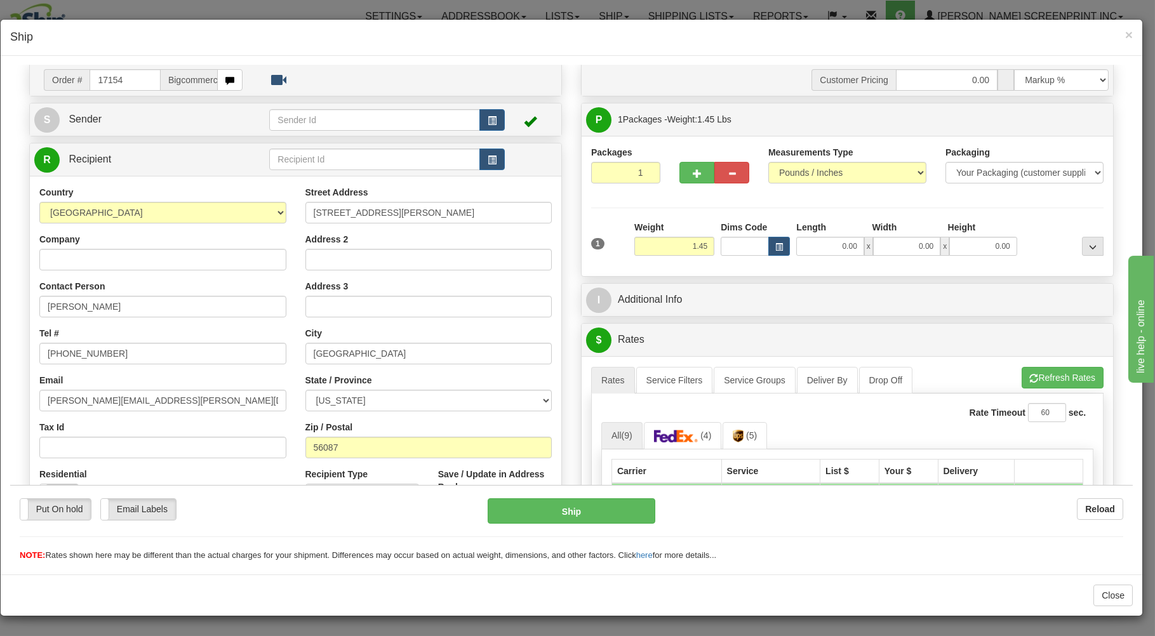
scroll to position [68, 0]
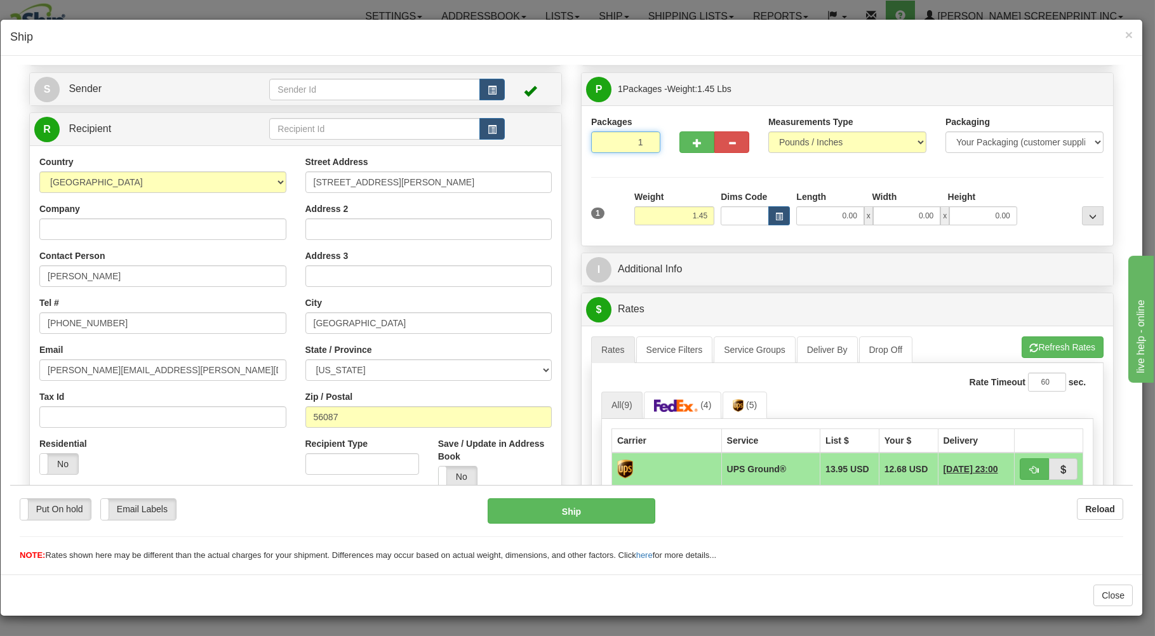
drag, startPoint x: 607, startPoint y: 145, endPoint x: 642, endPoint y: 158, distance: 37.2
click at [642, 152] on input "1" at bounding box center [625, 142] width 69 height 22
click at [694, 215] on input "1.45" at bounding box center [675, 215] width 80 height 19
click at [833, 214] on input "0.00" at bounding box center [830, 215] width 67 height 19
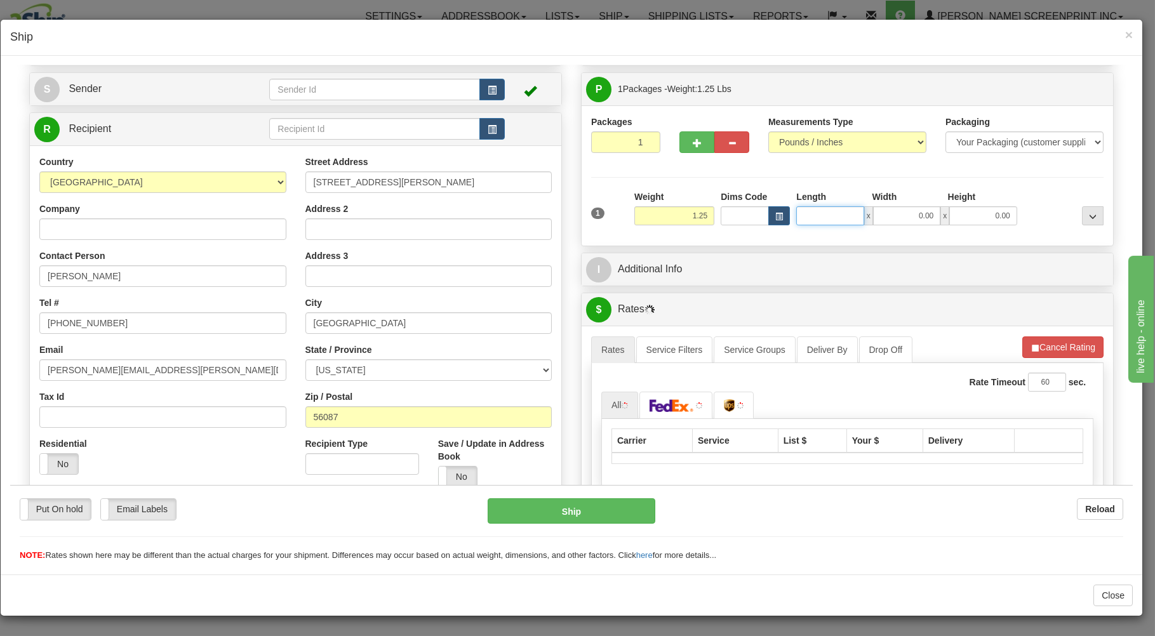
type input "1.30"
type input "2"
type input "1.45"
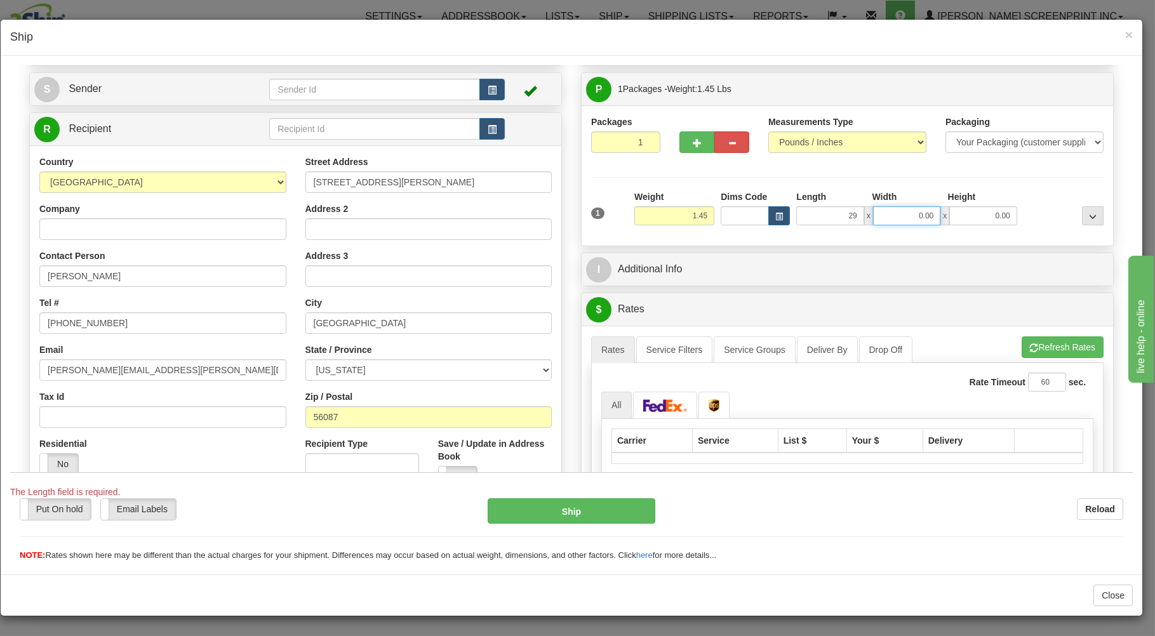
type input "29.00"
click at [901, 218] on input "0.00" at bounding box center [906, 215] width 67 height 19
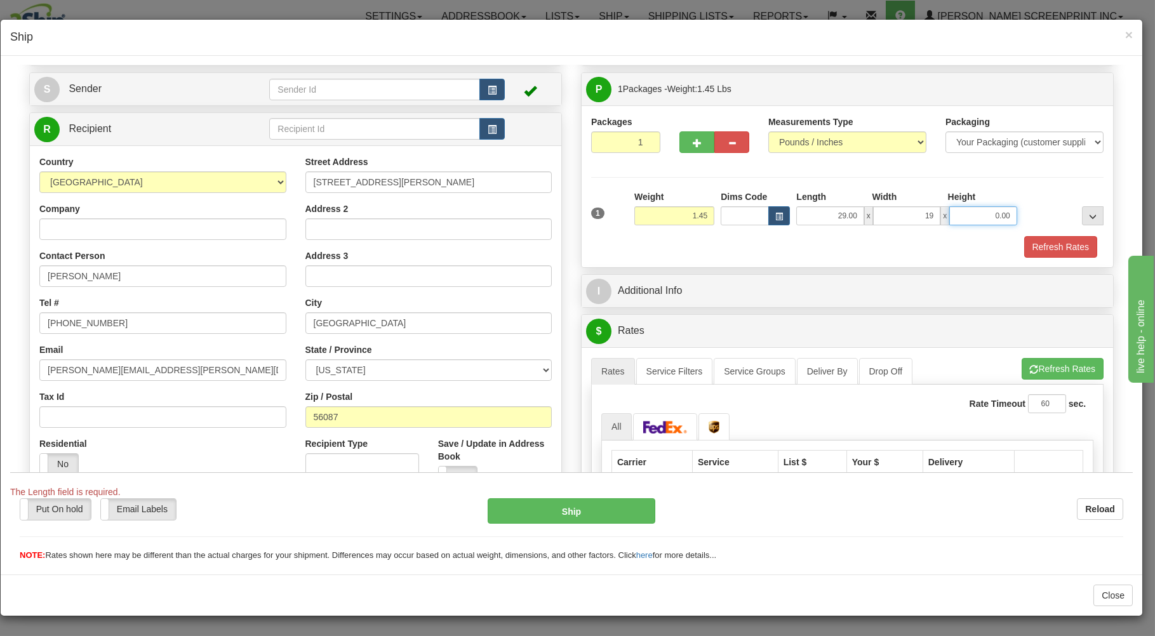
type input "19.00"
click at [985, 213] on input "0.00" at bounding box center [983, 215] width 67 height 19
type input "1.00"
click at [1046, 253] on button "Refresh Rates" at bounding box center [1061, 247] width 73 height 22
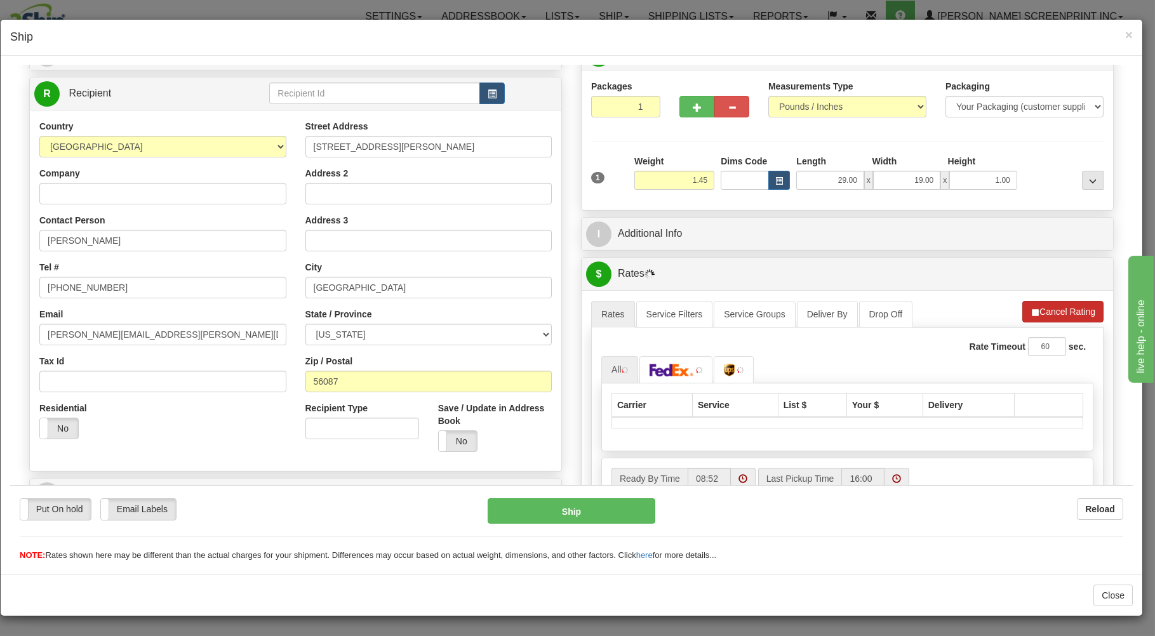
scroll to position [136, 0]
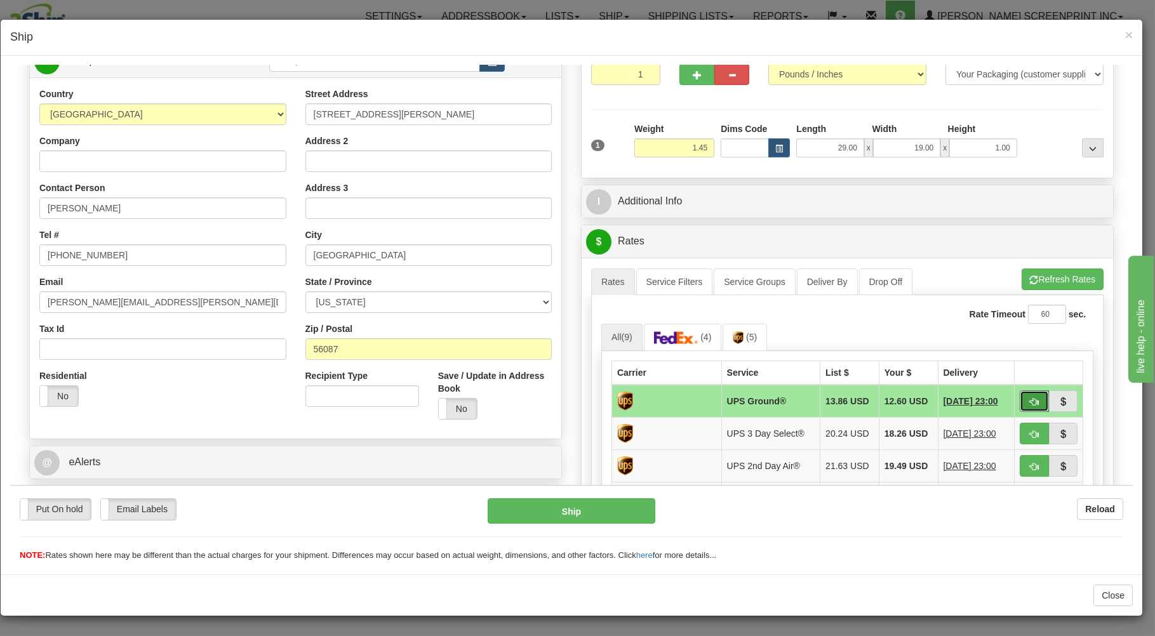
click at [1020, 398] on button "button" at bounding box center [1034, 401] width 29 height 22
type input "03"
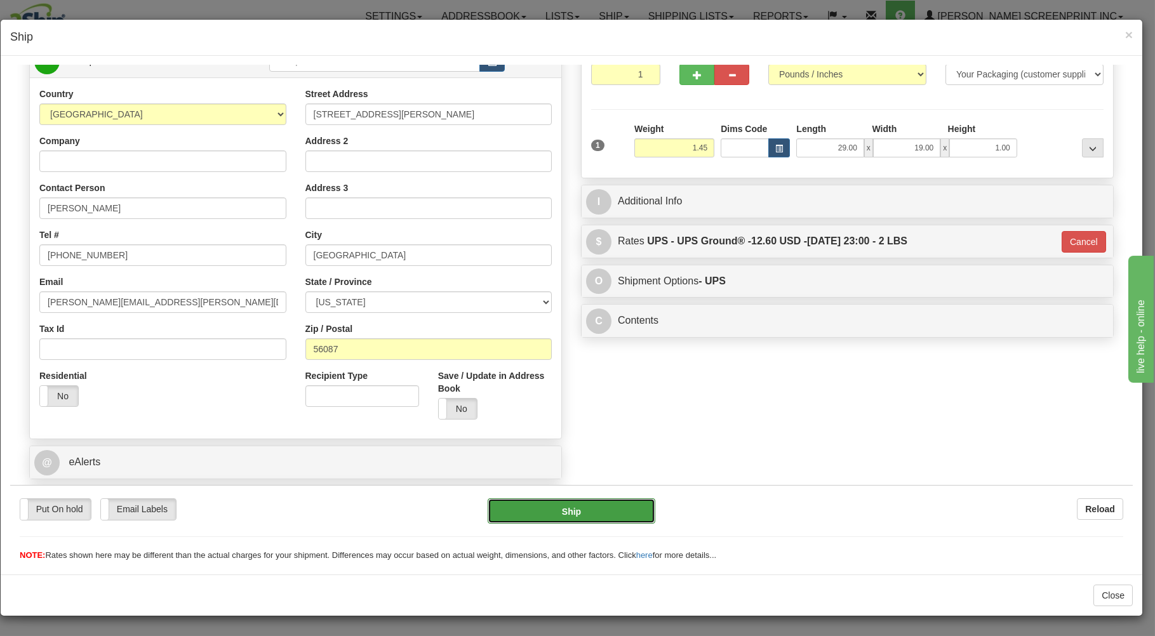
click at [603, 509] on button "Ship" at bounding box center [572, 510] width 168 height 25
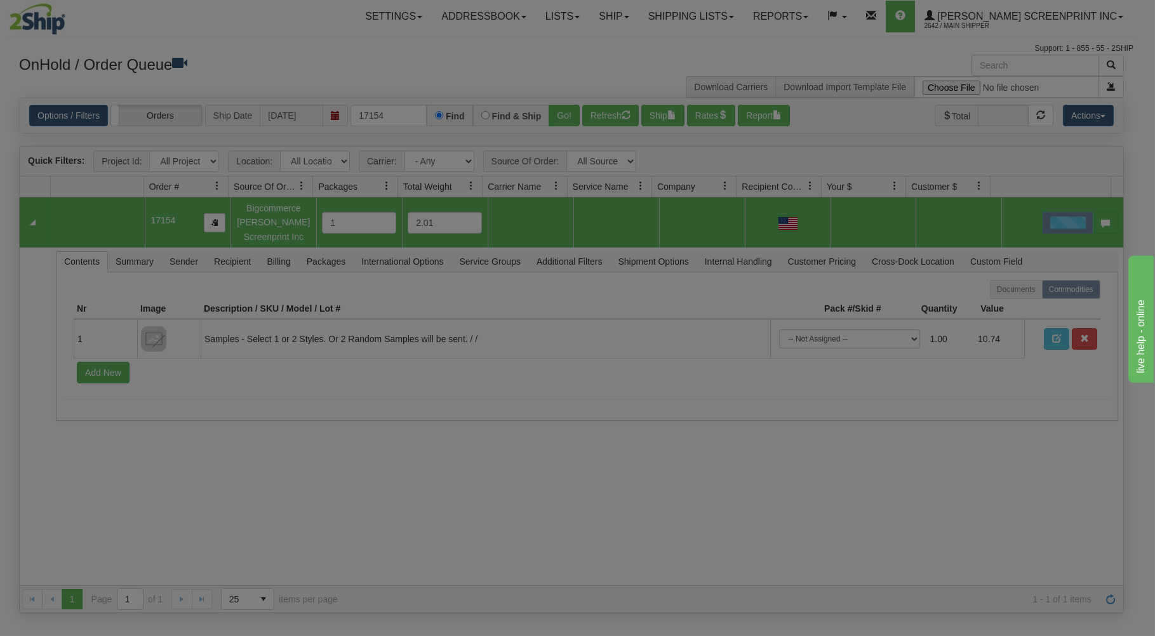
scroll to position [0, 0]
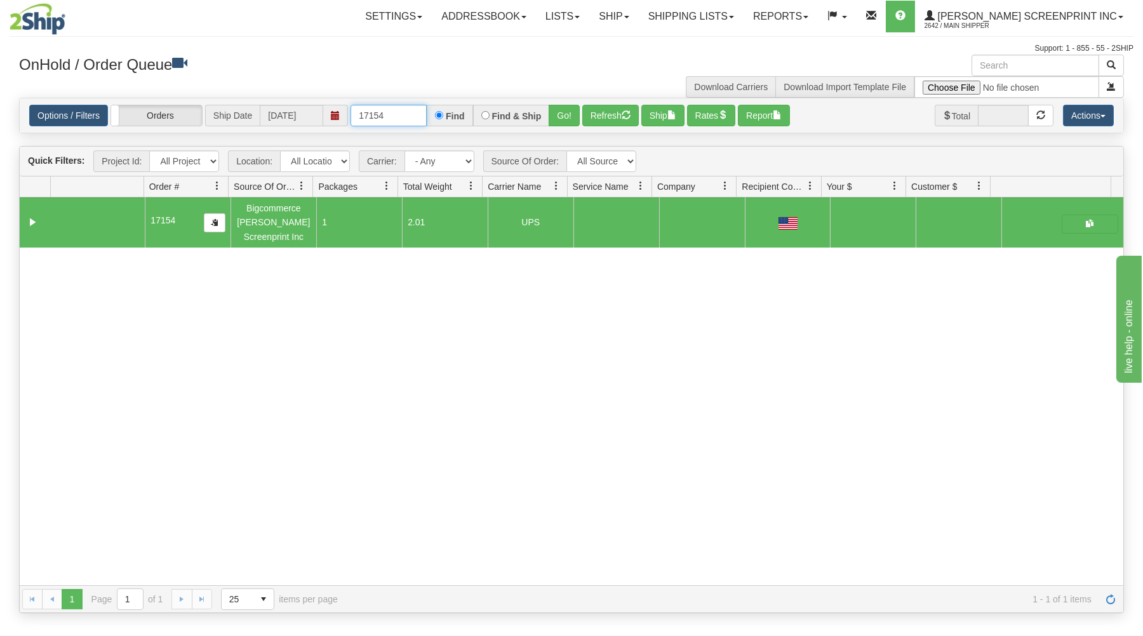
click at [417, 114] on input "17154" at bounding box center [389, 116] width 76 height 22
type input "1"
drag, startPoint x: 336, startPoint y: 83, endPoint x: 339, endPoint y: 74, distance: 9.4
click at [338, 78] on div "OnHold / Order Queue Download Carriers Download Import Template File" at bounding box center [572, 76] width 1124 height 43
drag, startPoint x: 449, startPoint y: 74, endPoint x: 445, endPoint y: 55, distance: 19.0
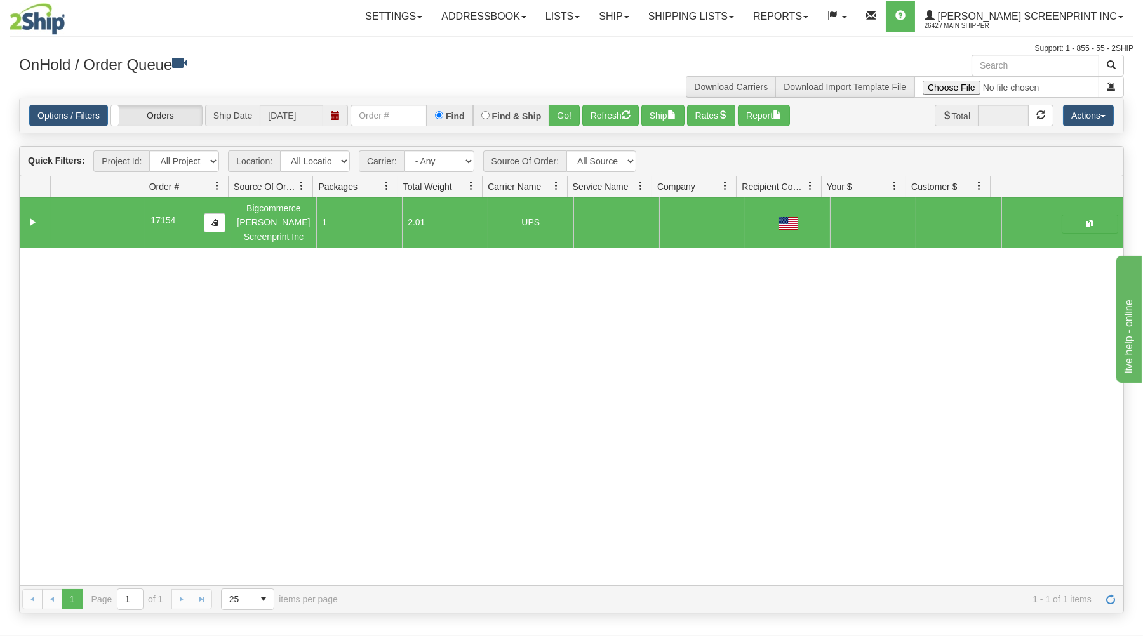
click at [449, 65] on div "OnHold / Order Queue" at bounding box center [291, 67] width 562 height 25
click at [367, 121] on input "text" at bounding box center [389, 116] width 76 height 22
type input "17153"
click at [568, 111] on button "Go!" at bounding box center [564, 116] width 31 height 22
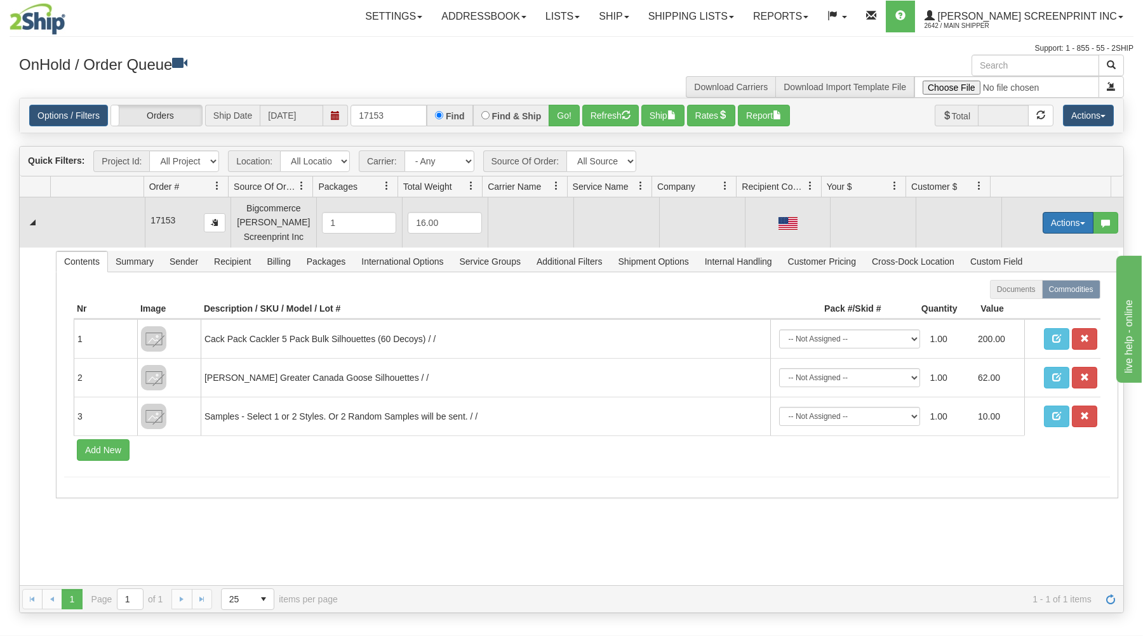
click at [1063, 224] on button "Actions" at bounding box center [1068, 223] width 51 height 22
click at [1029, 245] on link "Open" at bounding box center [1043, 247] width 102 height 17
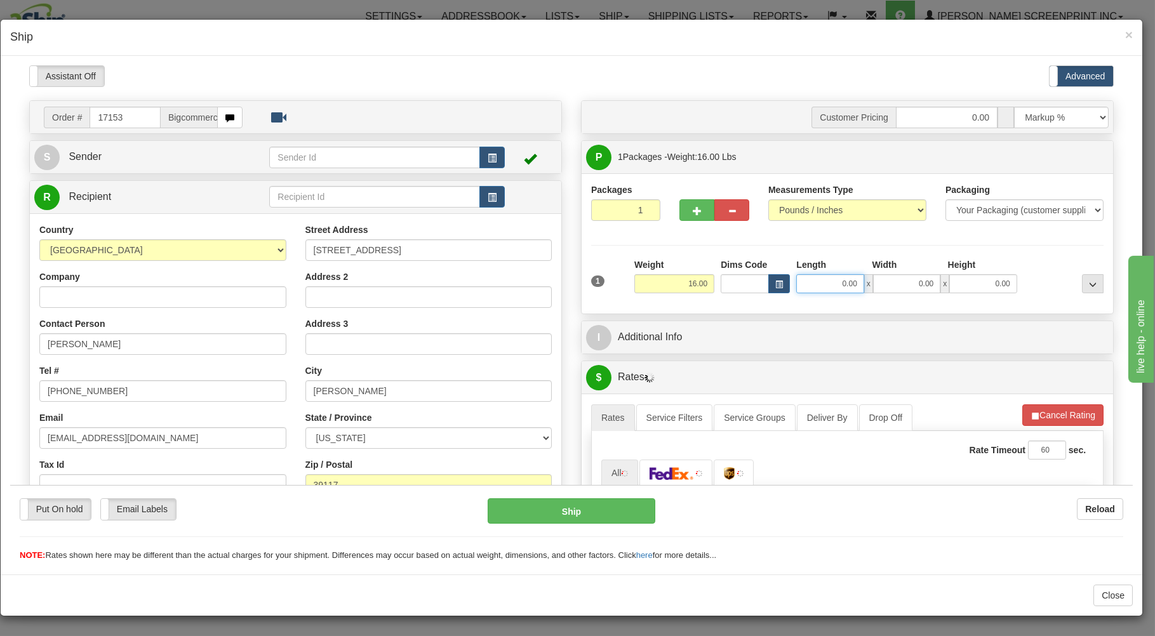
drag, startPoint x: 825, startPoint y: 285, endPoint x: 832, endPoint y: 280, distance: 8.1
click at [832, 280] on input "0.00" at bounding box center [830, 283] width 67 height 19
type input "3"
type input "27.10"
type input "31.00"
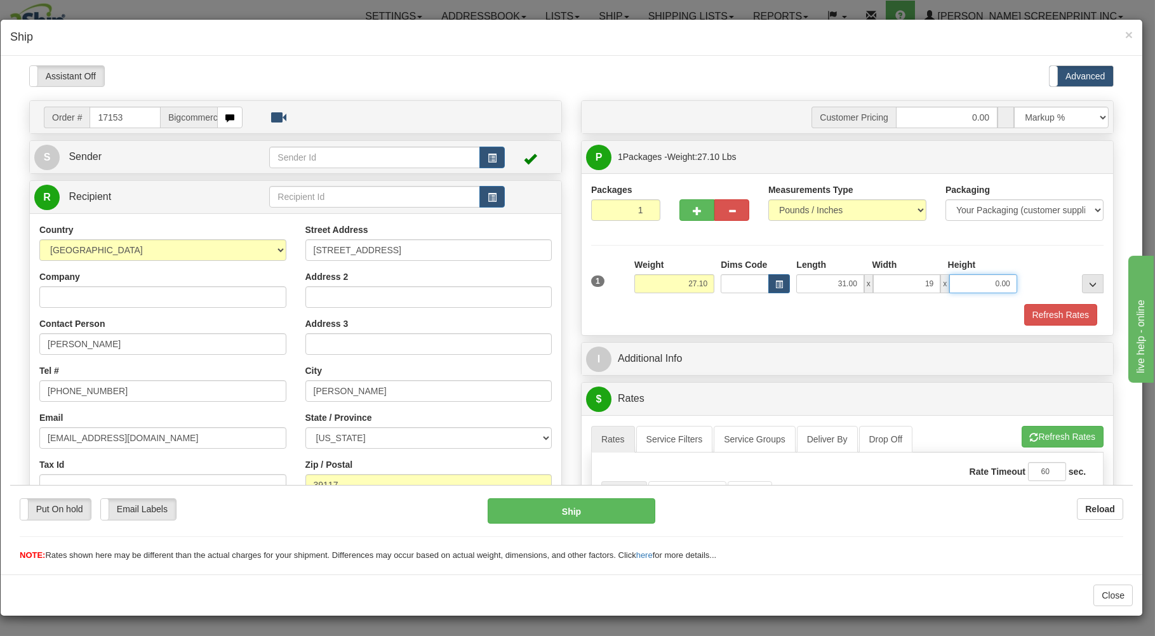
type input "19.00"
type input "26.95"
type input "10"
type input "27.10"
type input "10.00"
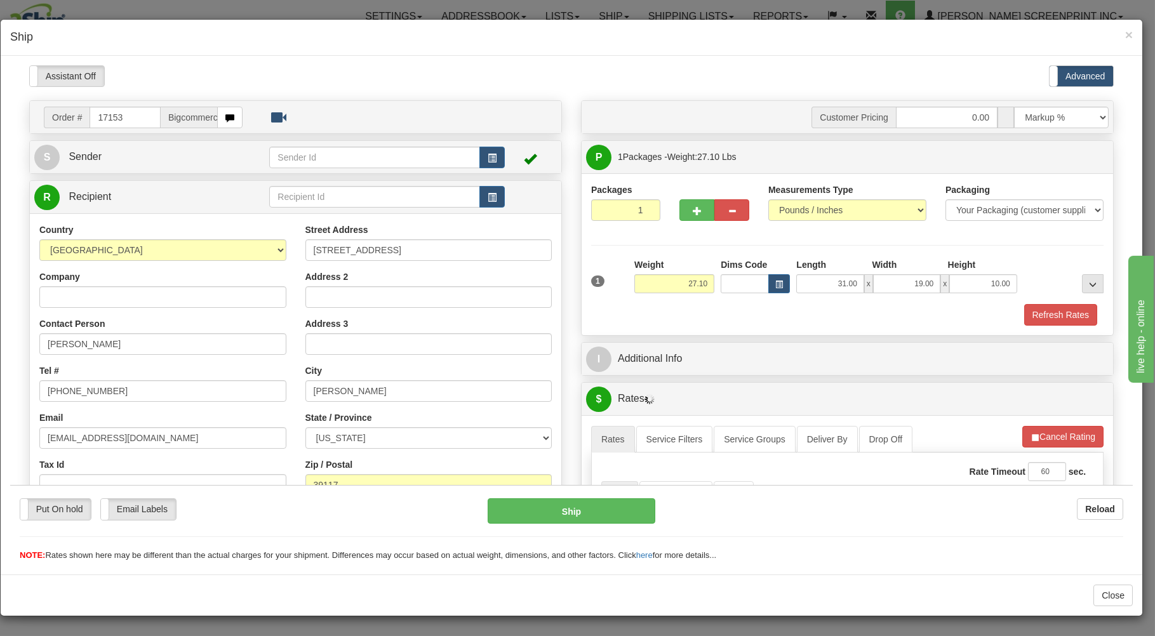
drag, startPoint x: 831, startPoint y: 313, endPoint x: 836, endPoint y: 297, distance: 16.7
click at [832, 310] on div "Refresh Rates" at bounding box center [847, 315] width 519 height 22
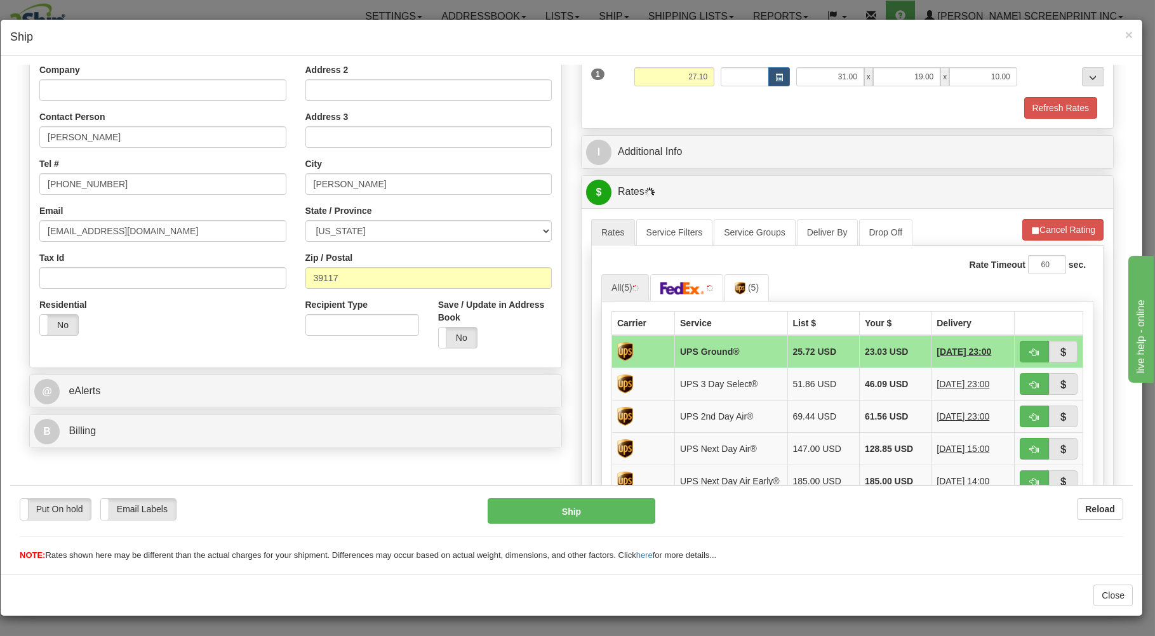
scroll to position [283, 0]
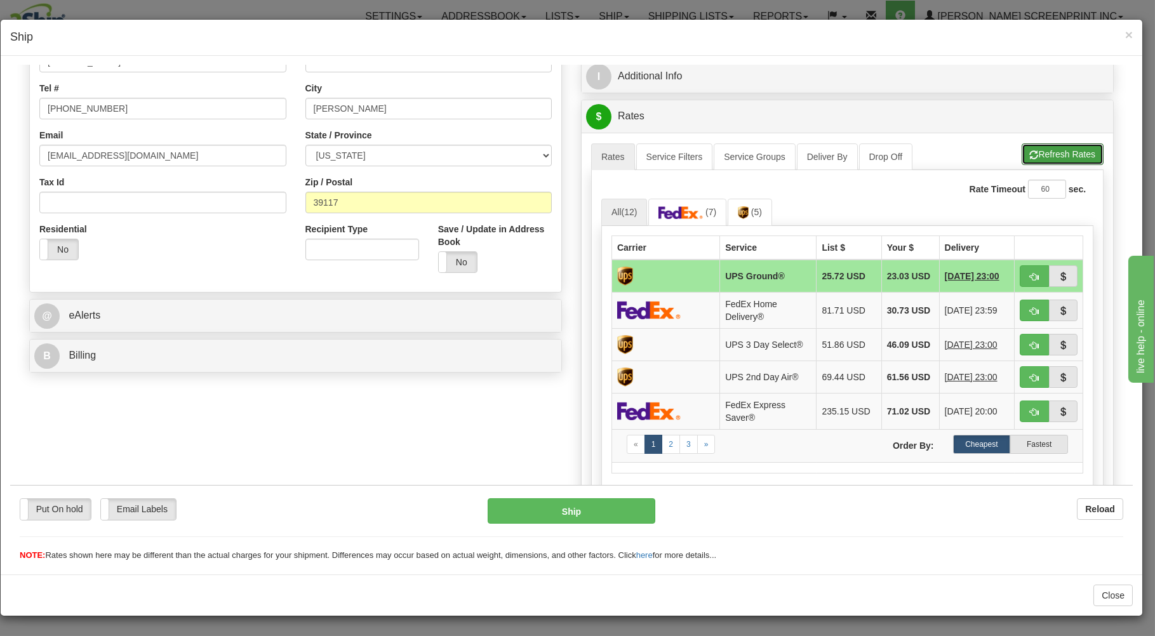
click at [1029, 147] on button "Refresh Rates" at bounding box center [1063, 154] width 82 height 22
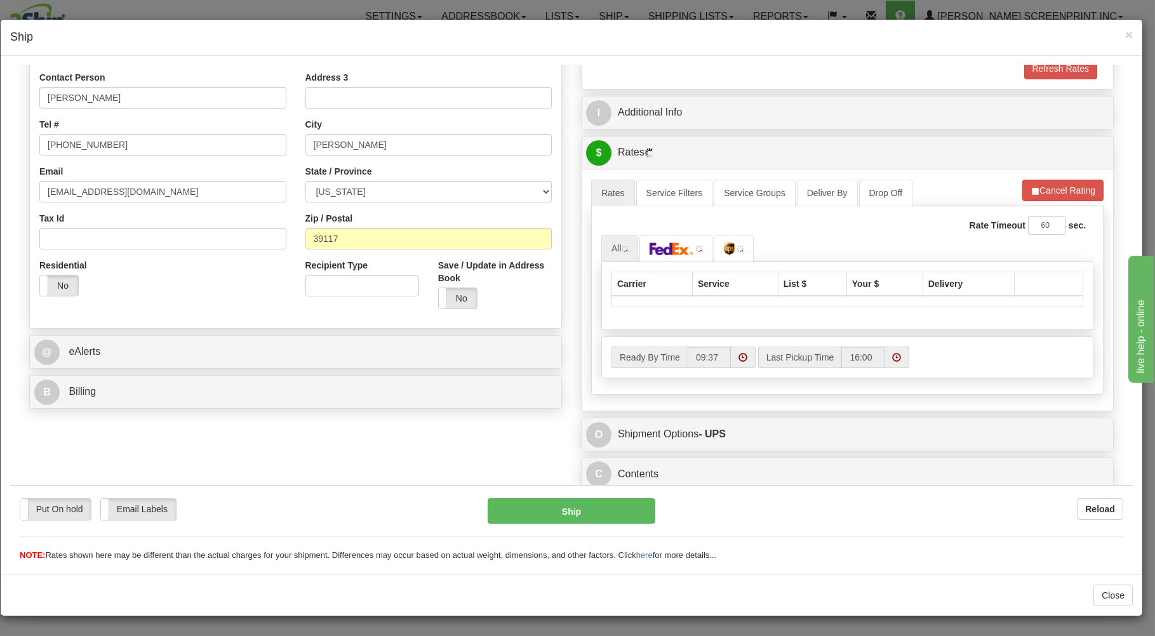
scroll to position [250, 0]
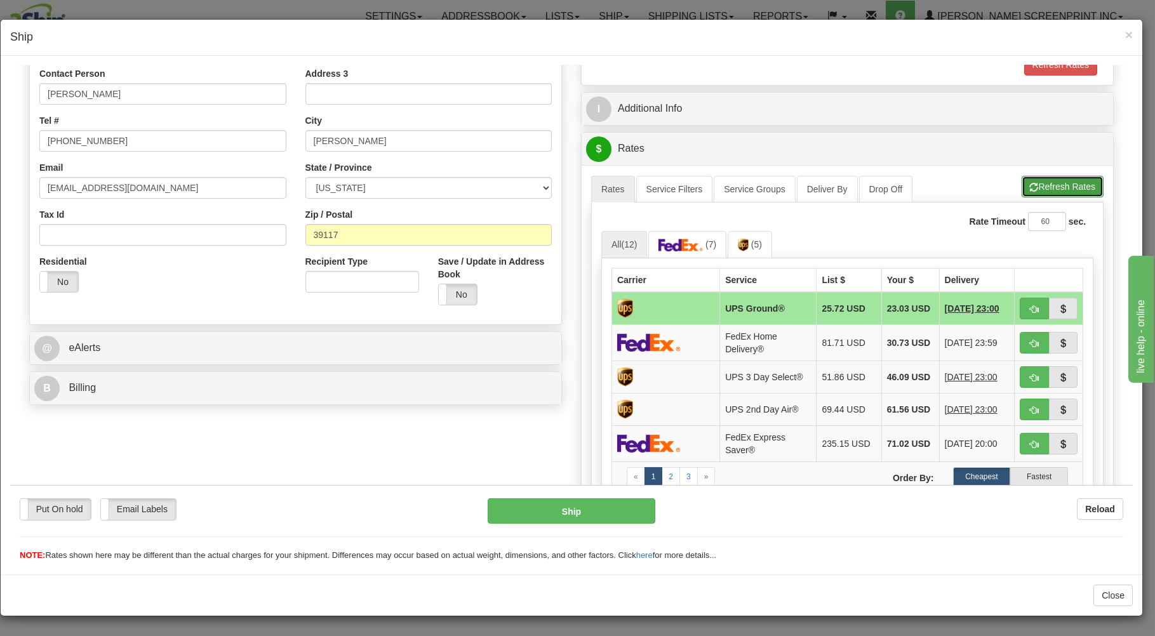
click at [1065, 188] on button "Refresh Rates" at bounding box center [1063, 186] width 82 height 22
click at [1020, 304] on button "button" at bounding box center [1034, 308] width 29 height 22
type input "03"
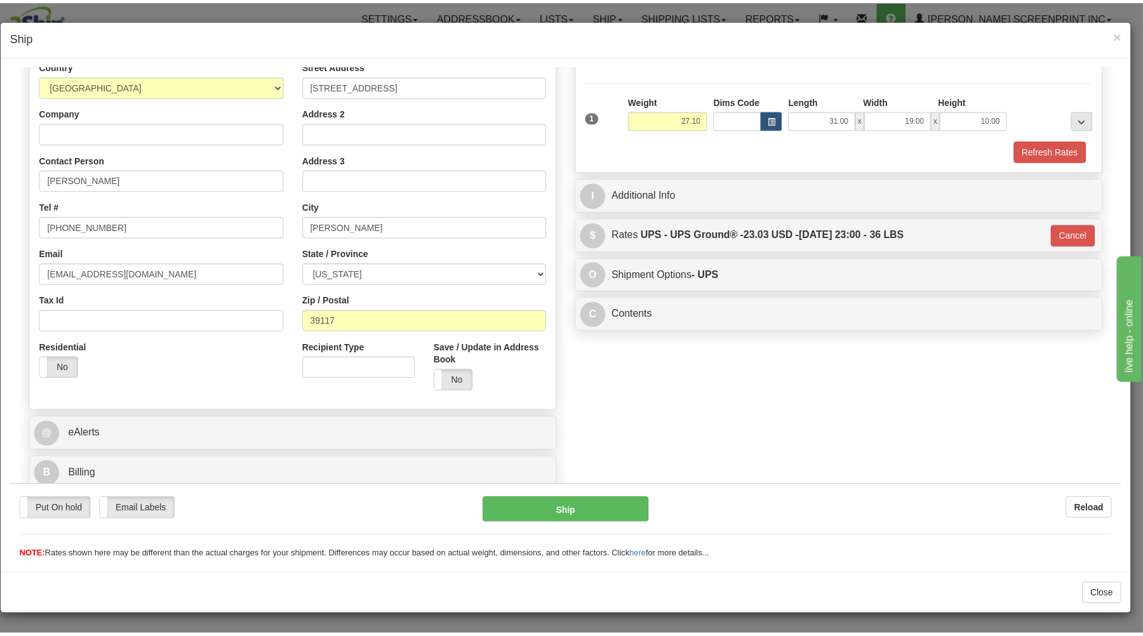
scroll to position [167, 0]
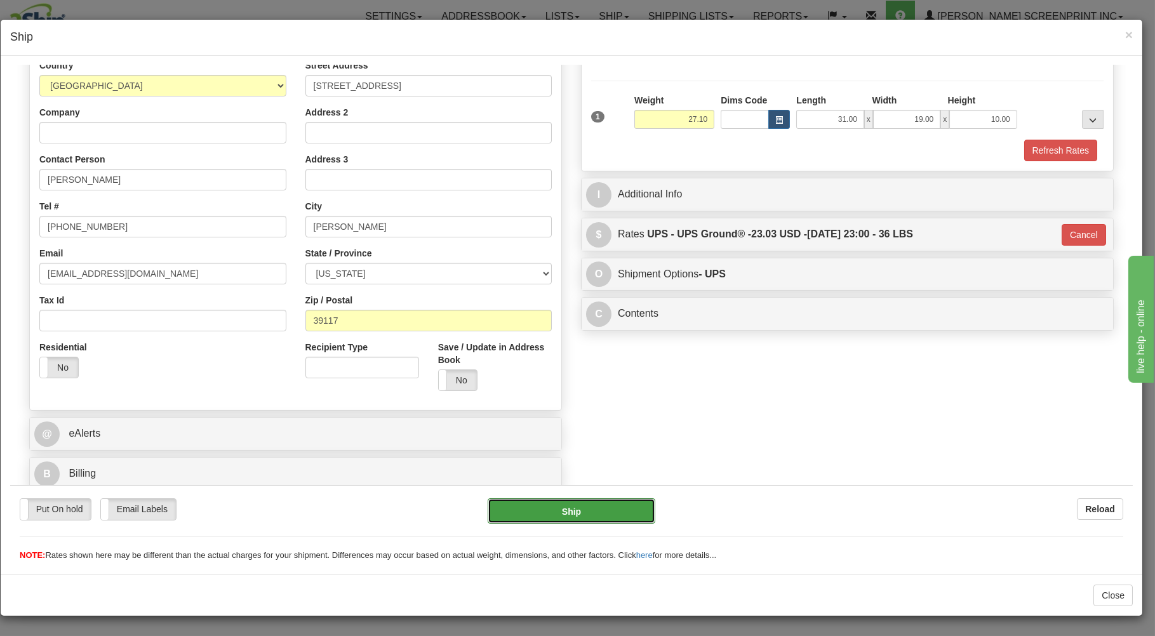
click at [603, 506] on button "Ship" at bounding box center [572, 510] width 168 height 25
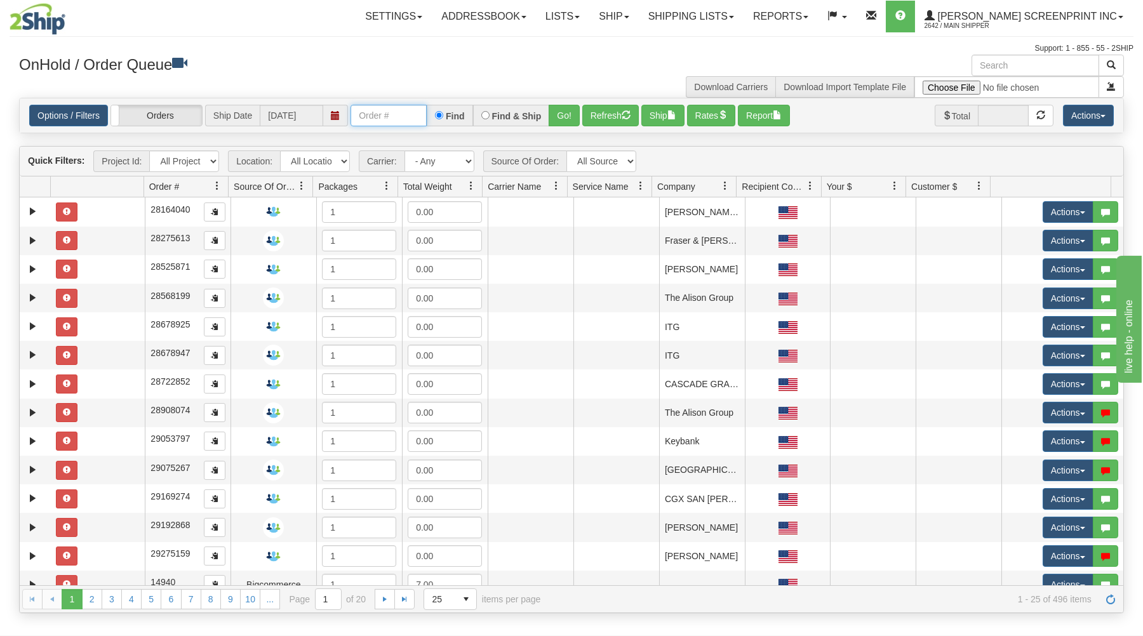
click at [354, 112] on input "text" at bounding box center [389, 116] width 76 height 22
click at [557, 116] on button "Go!" at bounding box center [564, 116] width 31 height 22
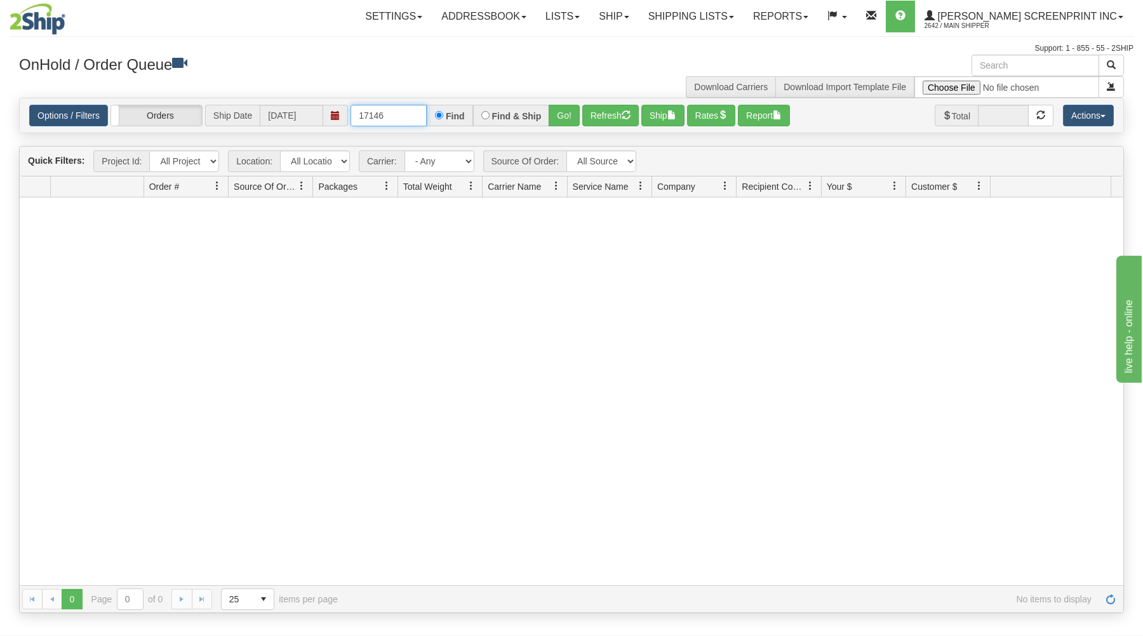
click at [405, 117] on input "17146" at bounding box center [389, 116] width 76 height 22
click at [569, 109] on button "Go!" at bounding box center [564, 116] width 31 height 22
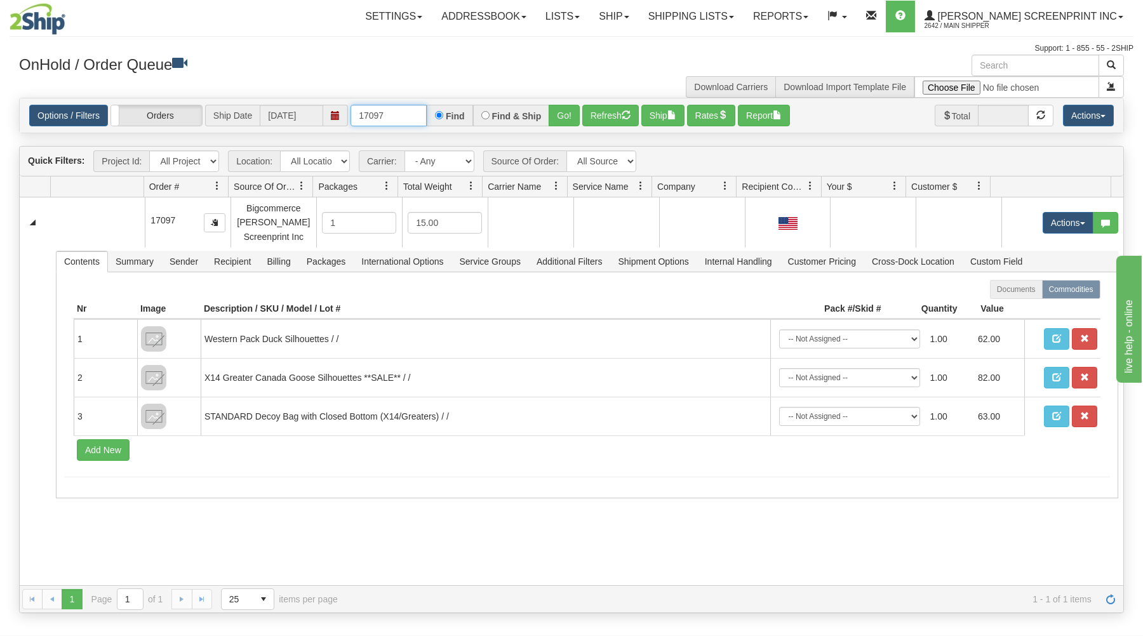
click at [397, 119] on input "17097" at bounding box center [389, 116] width 76 height 22
type input "17057"
click at [568, 109] on button "Go!" at bounding box center [564, 116] width 31 height 22
